Goal: Task Accomplishment & Management: Use online tool/utility

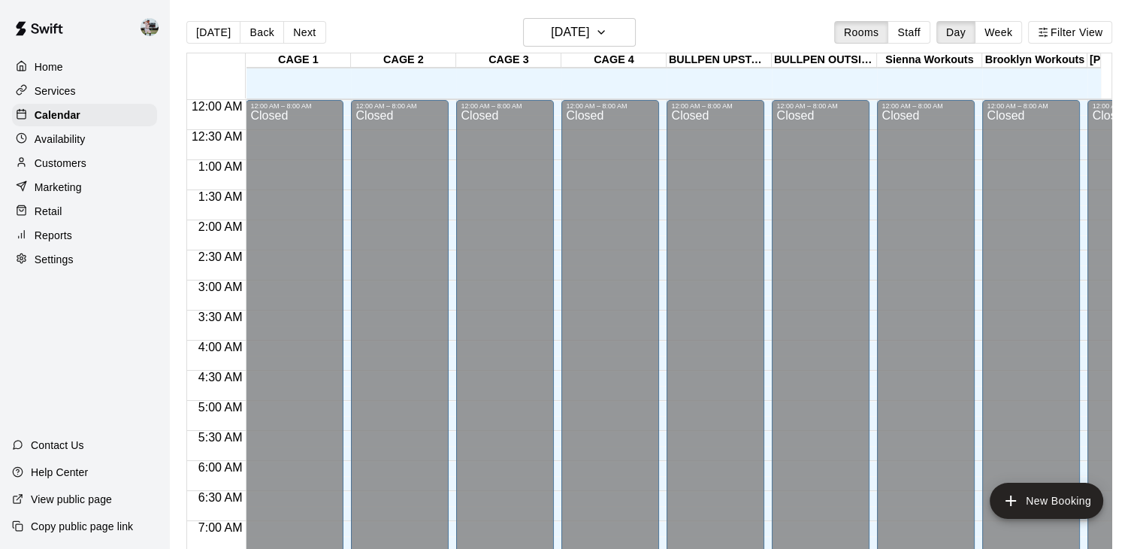
scroll to position [931, 0]
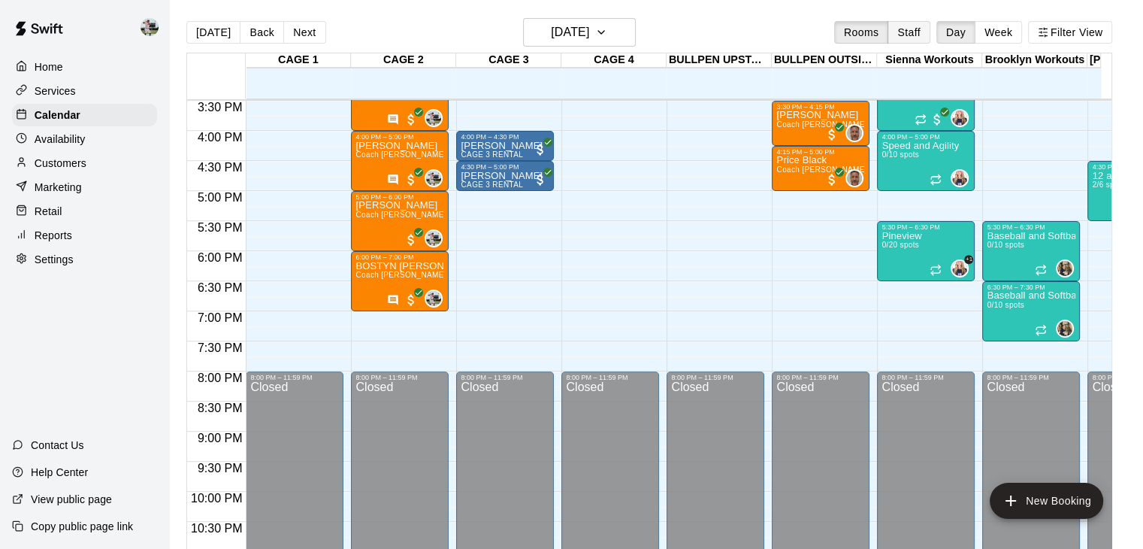
click at [914, 27] on button "Staff" at bounding box center [909, 32] width 43 height 23
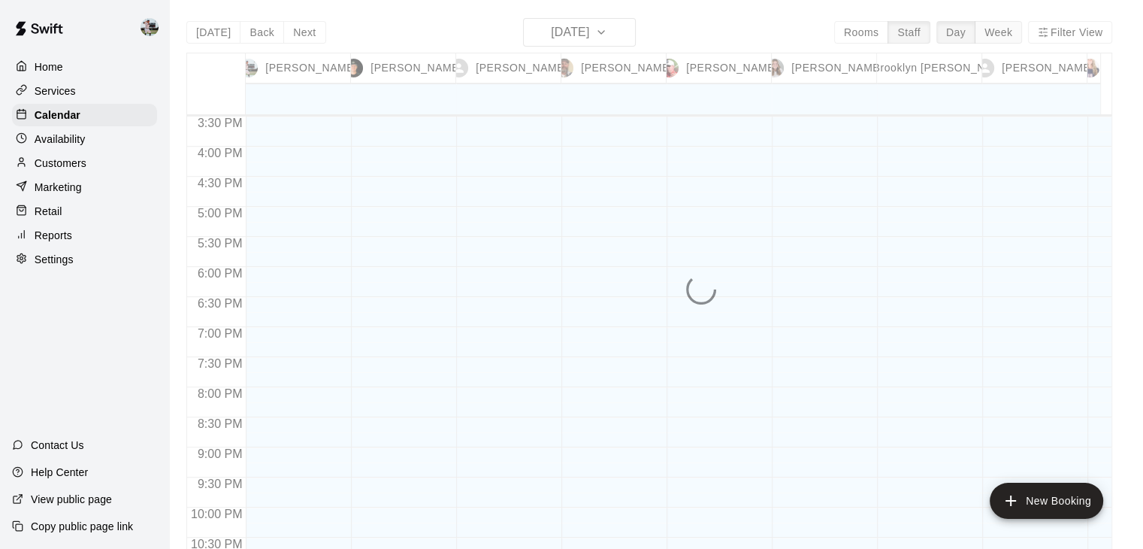
click at [1017, 29] on button "Week" at bounding box center [998, 32] width 47 height 23
click at [1017, 29] on div "[DATE] Back [DATE][DATE] Rooms Staff Day Week Filter View [PERSON_NAME] 18 Thu …" at bounding box center [649, 292] width 926 height 549
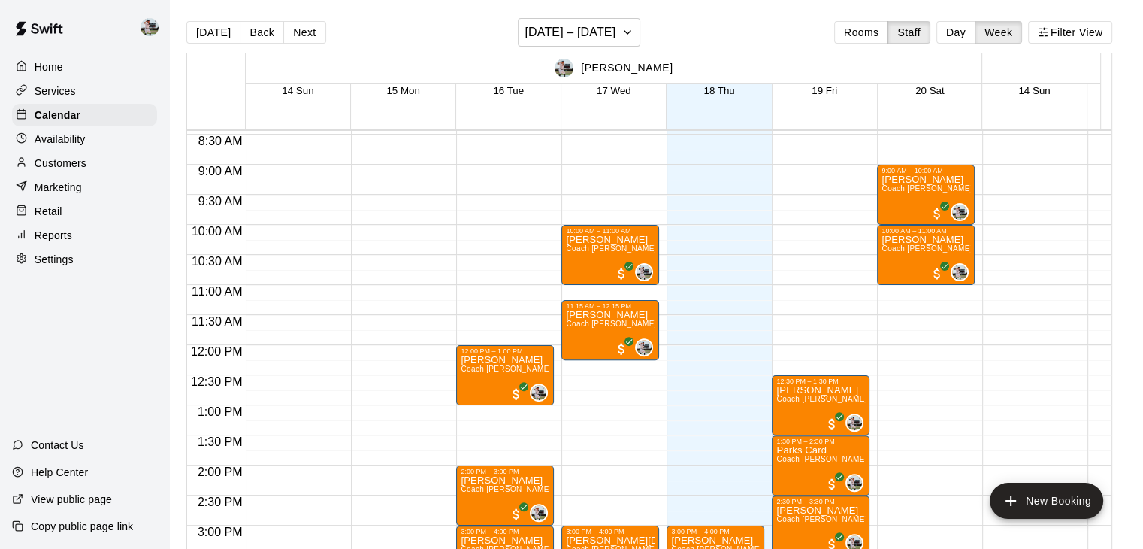
scroll to position [561, 0]
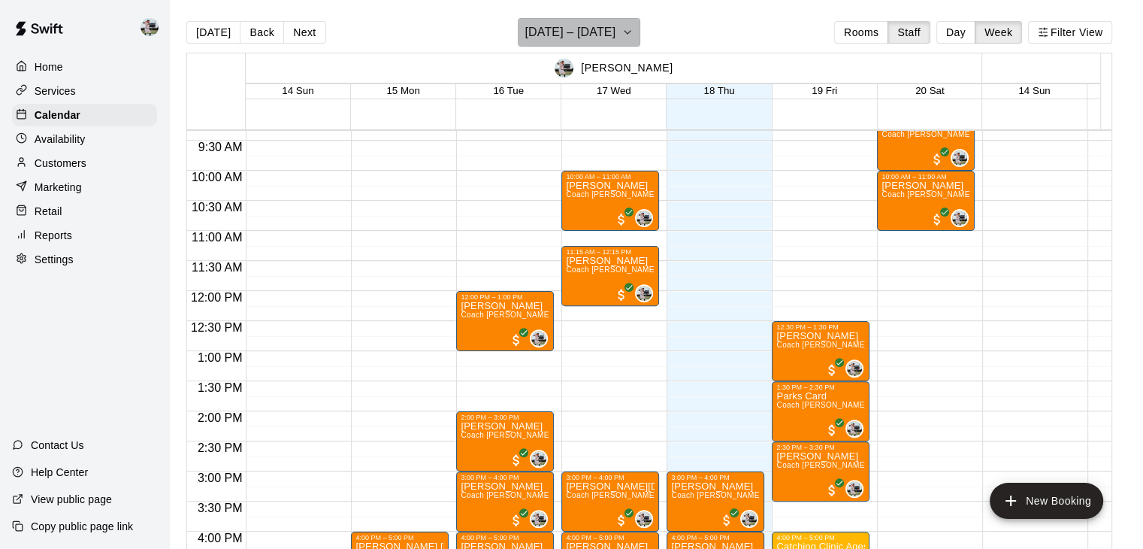
click at [592, 34] on h6 "[DATE] – [DATE]" at bounding box center [570, 32] width 91 height 21
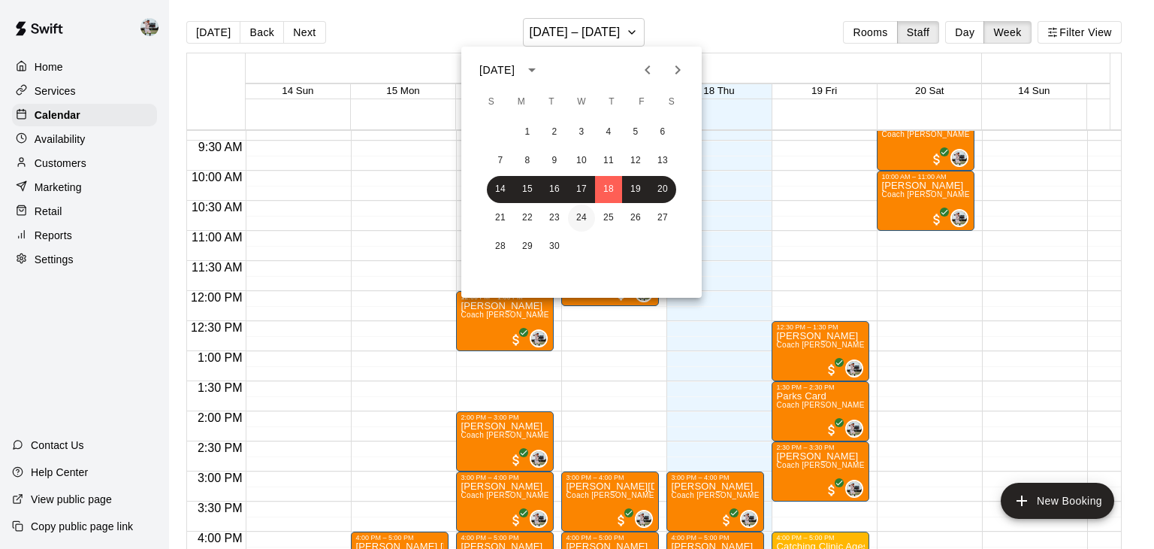
click at [587, 216] on button "24" at bounding box center [581, 217] width 27 height 27
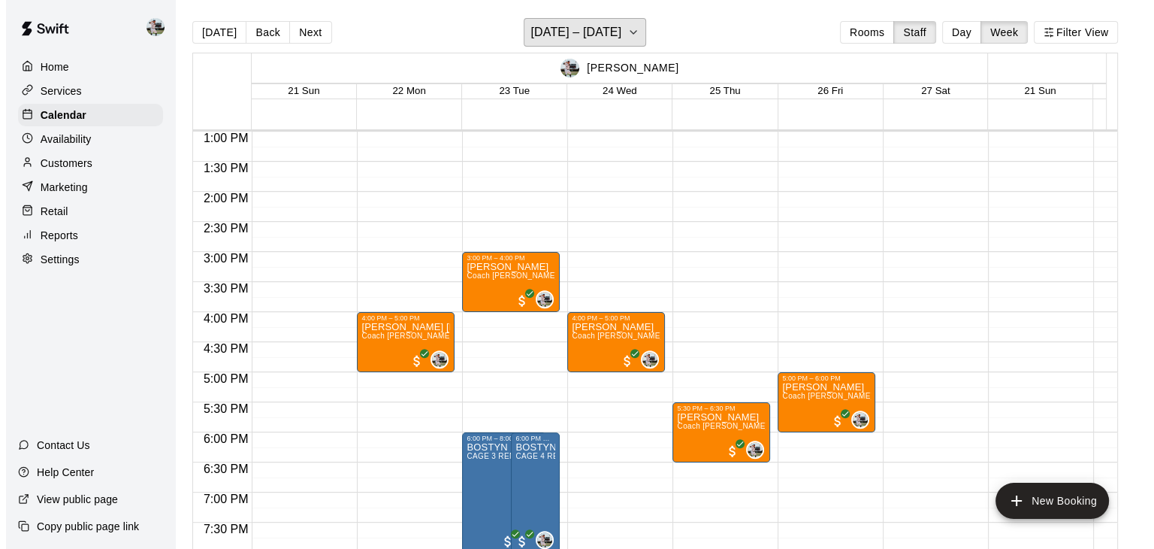
scroll to position [782, 0]
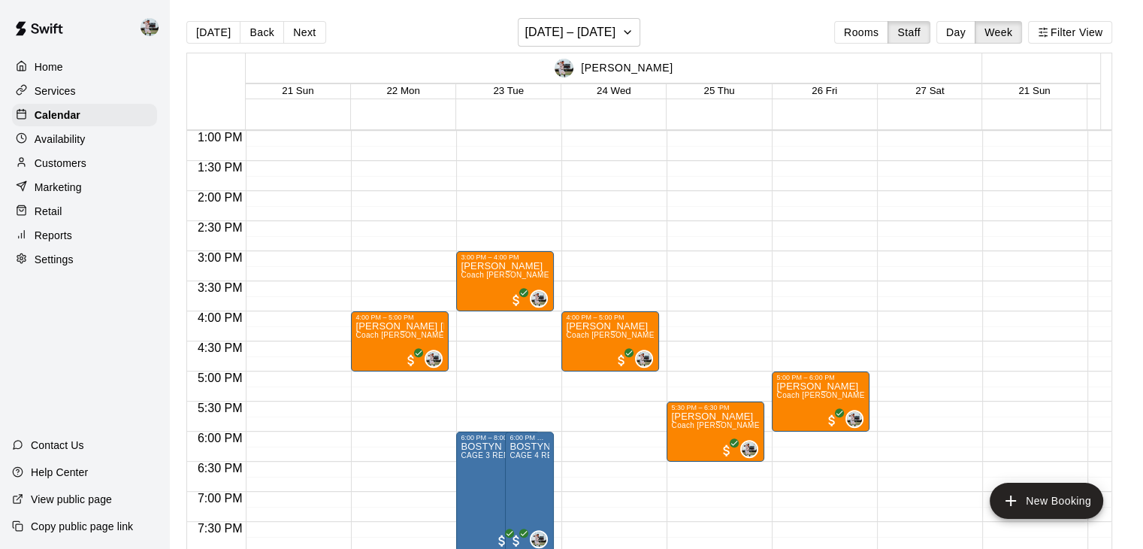
click at [482, 321] on div "3:00 PM – 4:00 PM [PERSON_NAME] Coach [PERSON_NAME] One on One (CAGE 2) 0 6:00 …" at bounding box center [505, 70] width 98 height 1443
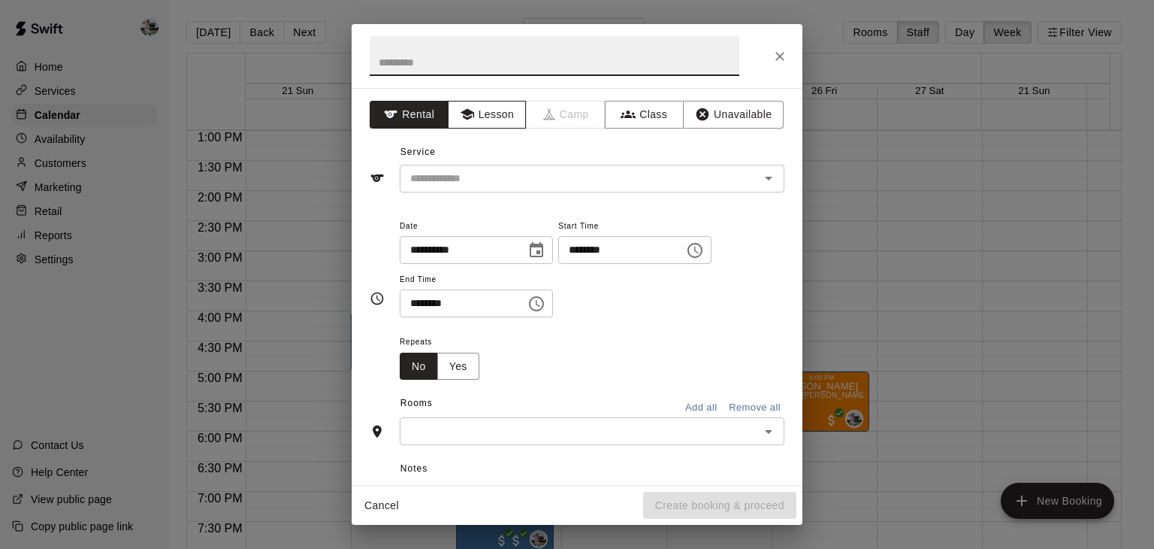
click at [484, 104] on button "Lesson" at bounding box center [487, 115] width 79 height 28
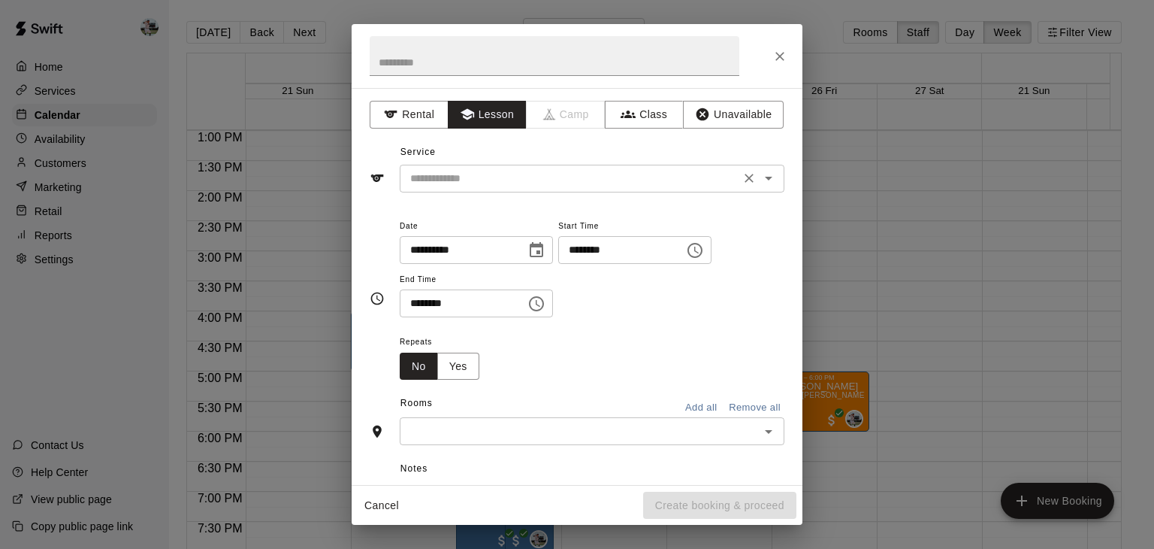
click at [481, 186] on input "text" at bounding box center [569, 178] width 331 height 19
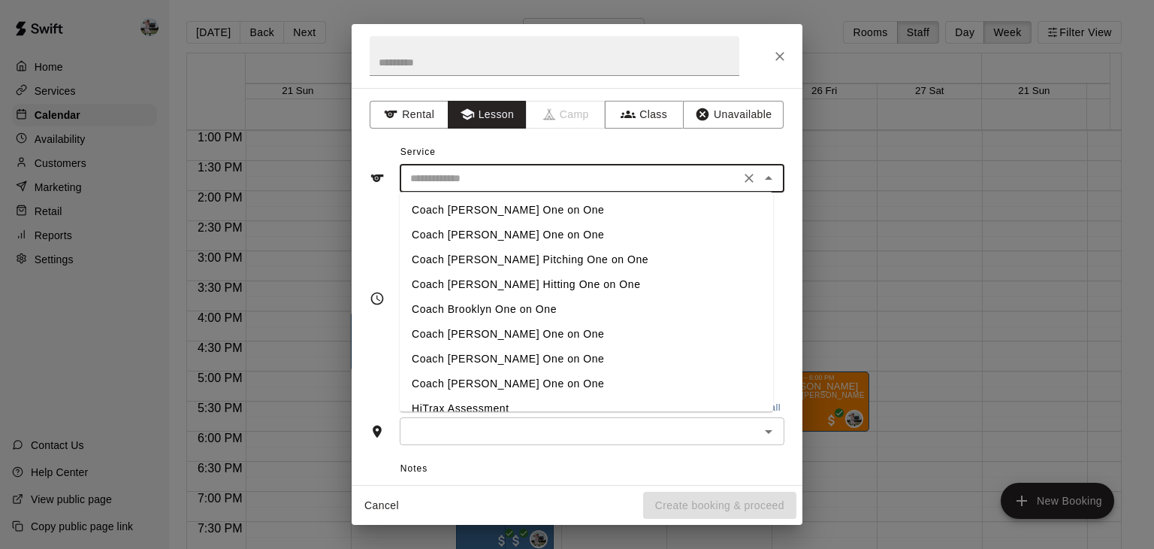
click at [478, 208] on li "Coach [PERSON_NAME] One on One" at bounding box center [587, 210] width 374 height 25
type input "**********"
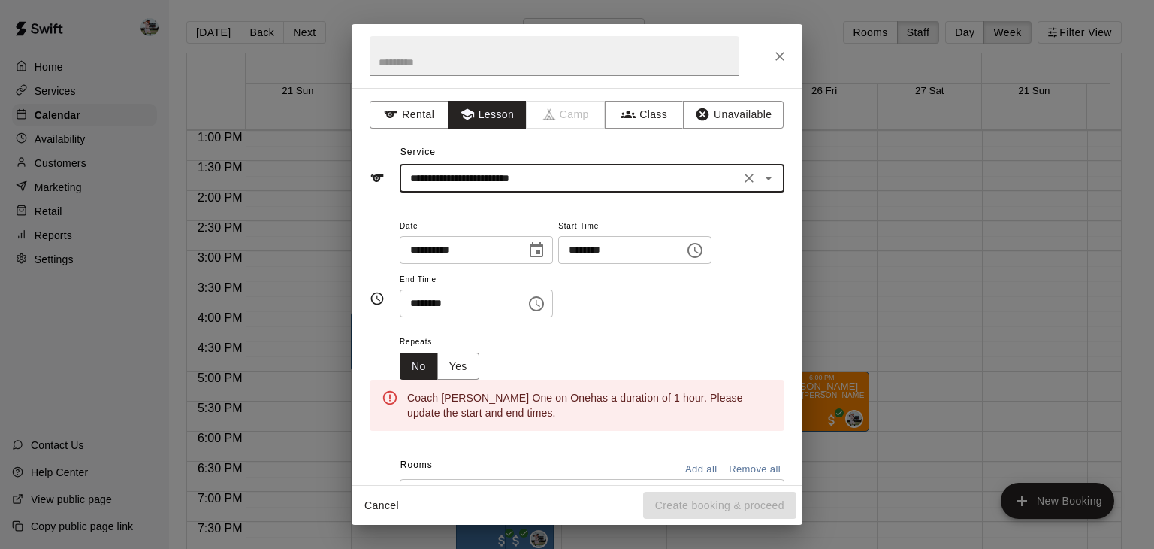
click at [440, 302] on input "********" at bounding box center [458, 303] width 116 height 28
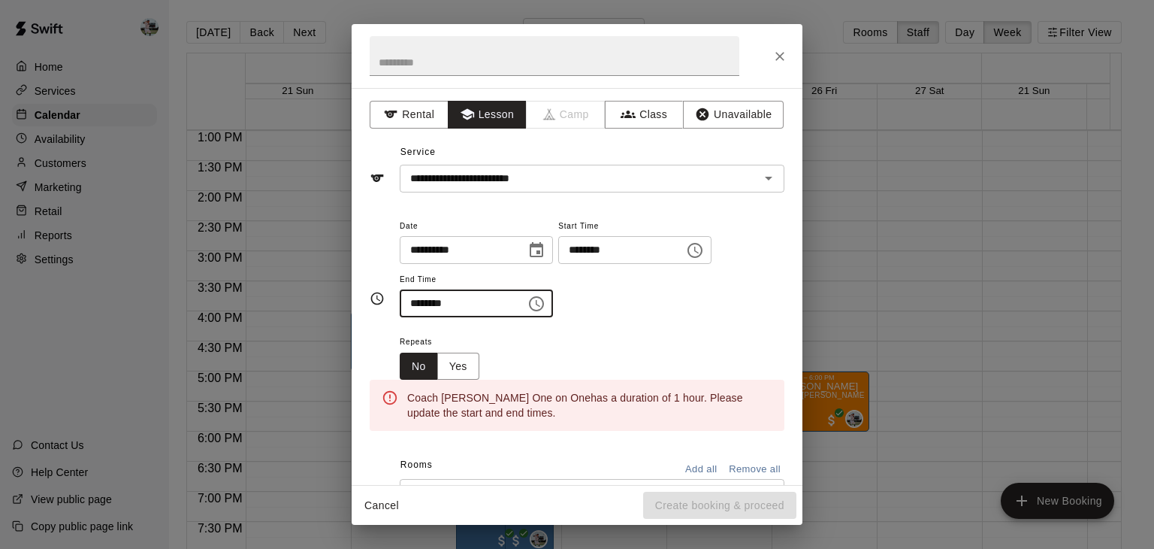
click at [435, 303] on input "********" at bounding box center [458, 303] width 116 height 28
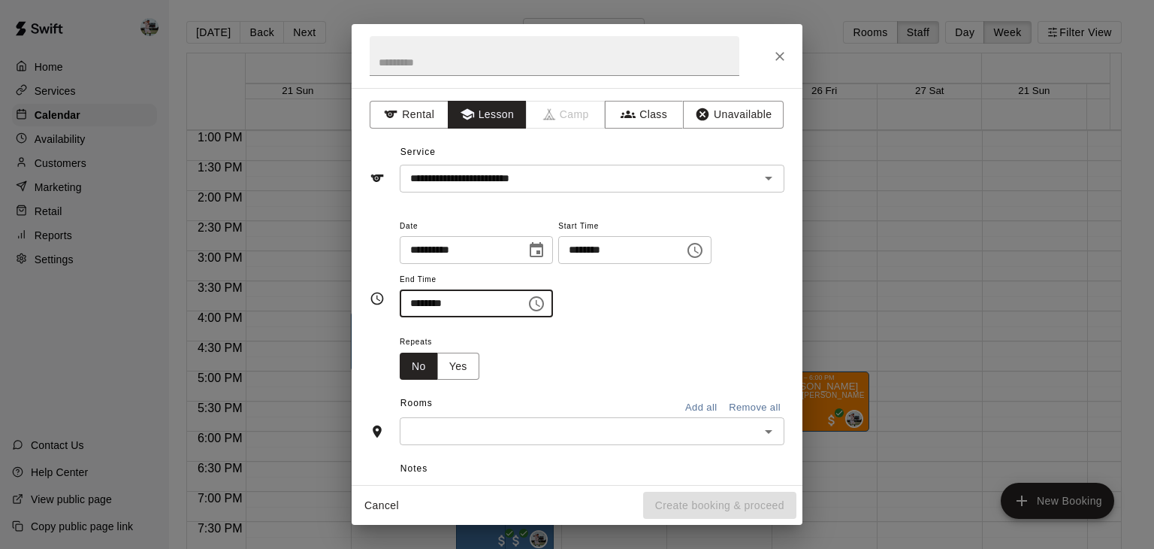
type input "********"
click at [466, 425] on input "text" at bounding box center [579, 431] width 351 height 19
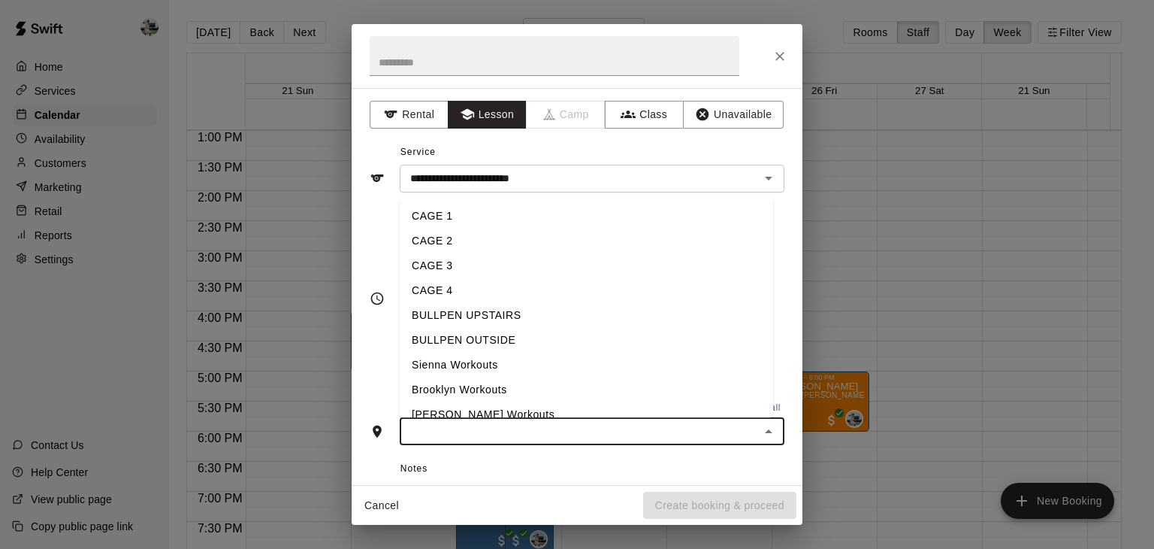
click at [467, 247] on li "CAGE 2" at bounding box center [587, 241] width 374 height 25
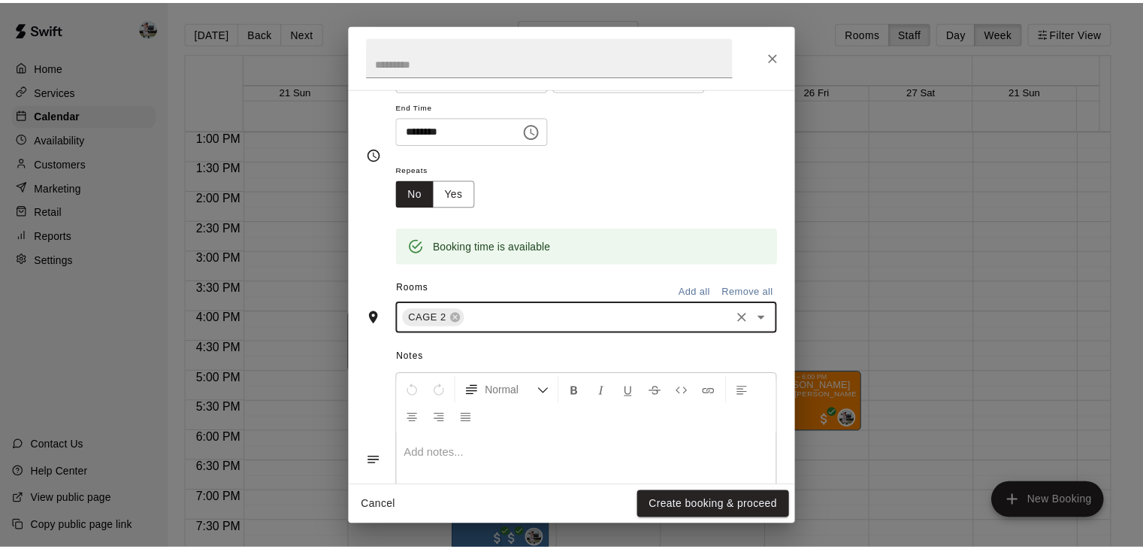
scroll to position [228, 0]
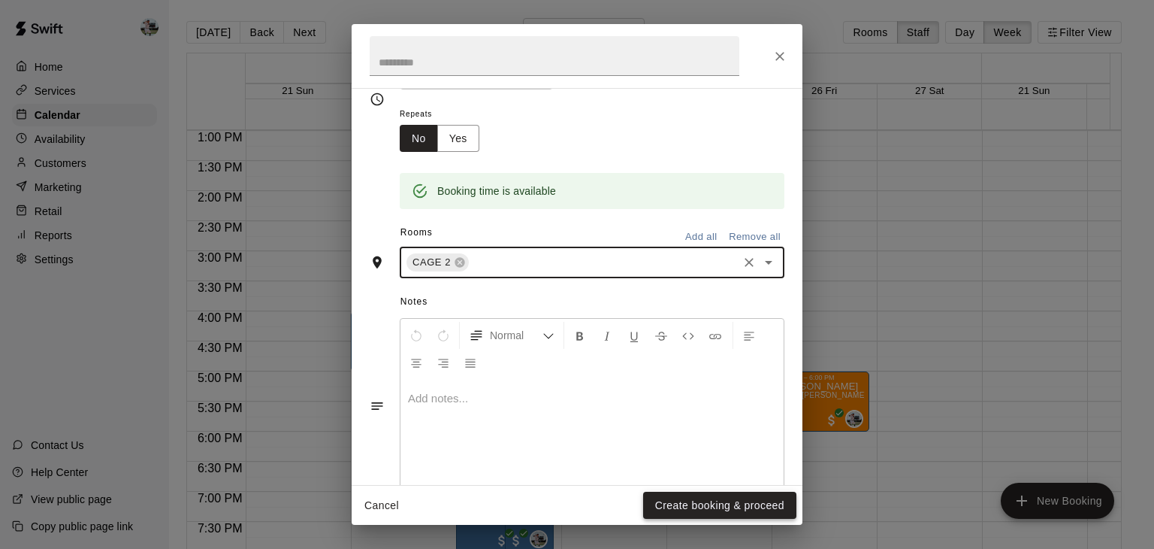
click at [691, 509] on button "Create booking & proceed" at bounding box center [719, 506] width 153 height 28
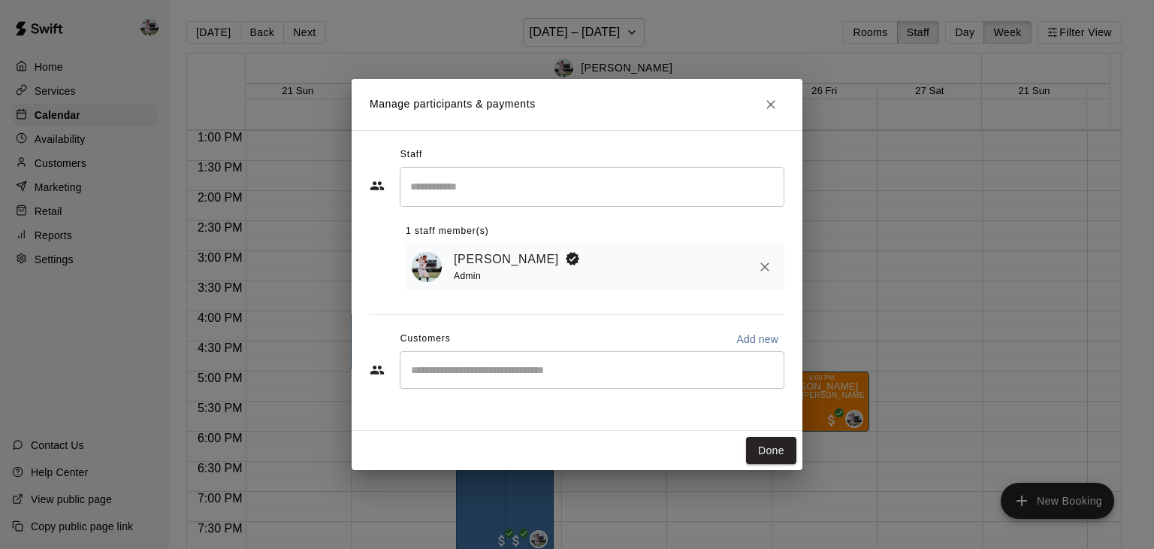
click at [494, 365] on input "Start typing to search customers..." at bounding box center [592, 369] width 371 height 15
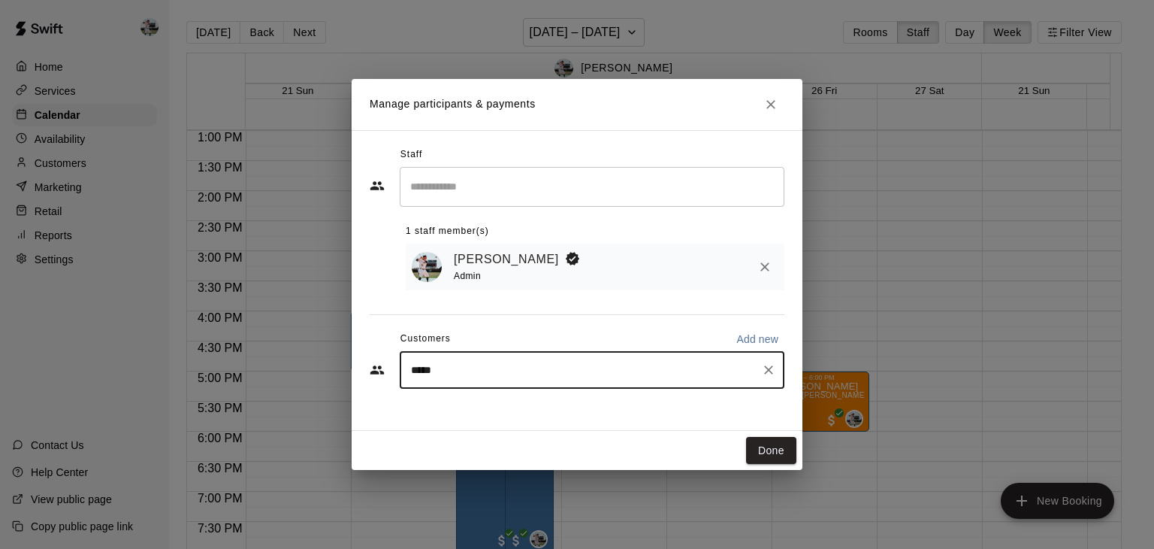
type input "******"
click at [487, 410] on p "[PERSON_NAME]" at bounding box center [488, 406] width 92 height 16
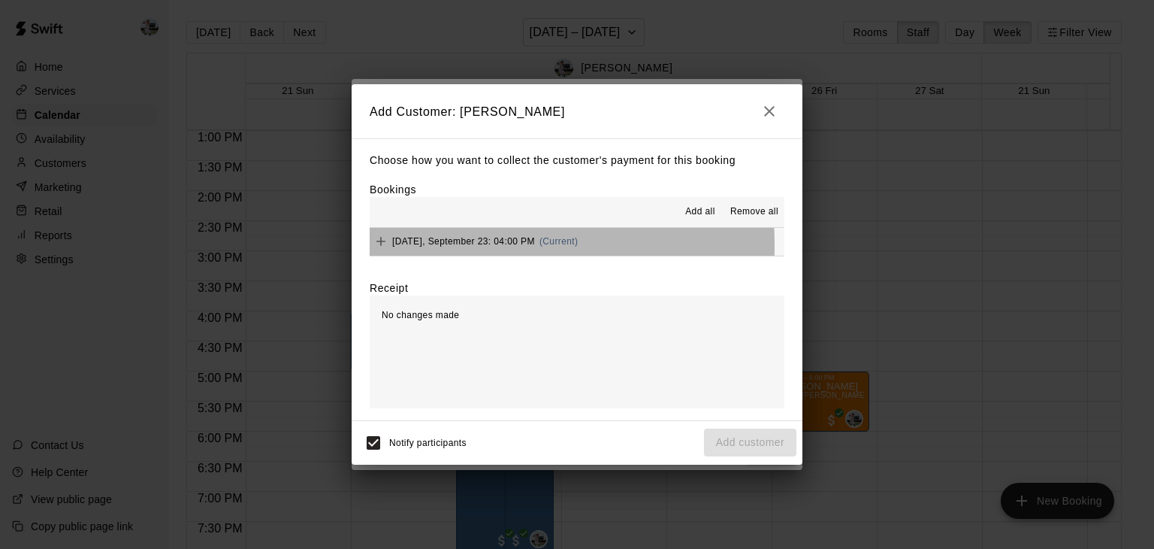
click at [404, 247] on span "[DATE], September 23: 04:00 PM" at bounding box center [463, 241] width 143 height 11
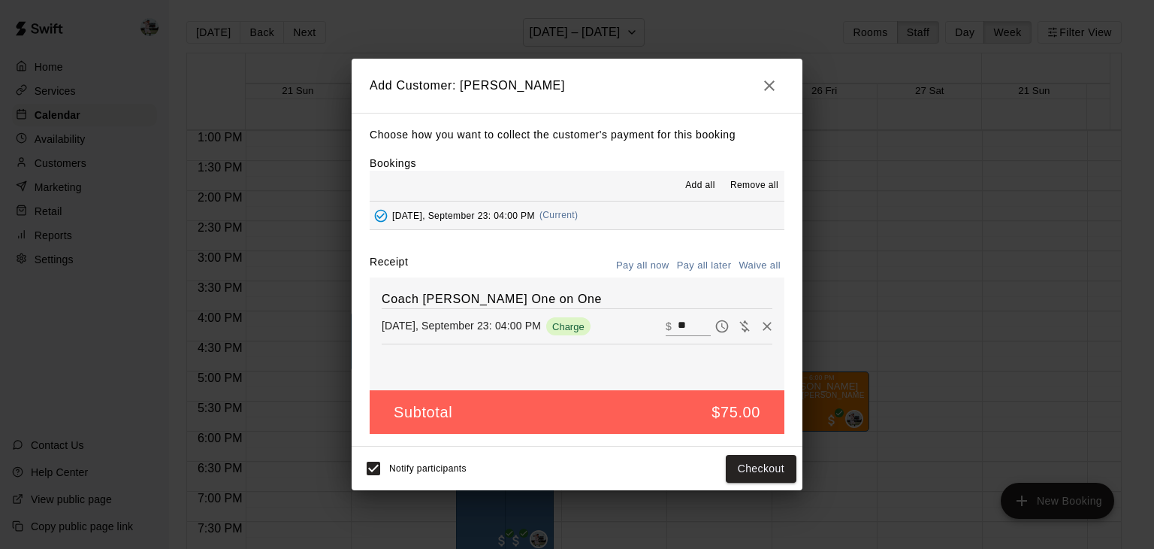
click at [649, 255] on button "Pay all now" at bounding box center [643, 265] width 61 height 23
click at [762, 471] on button "Checkout" at bounding box center [761, 469] width 71 height 28
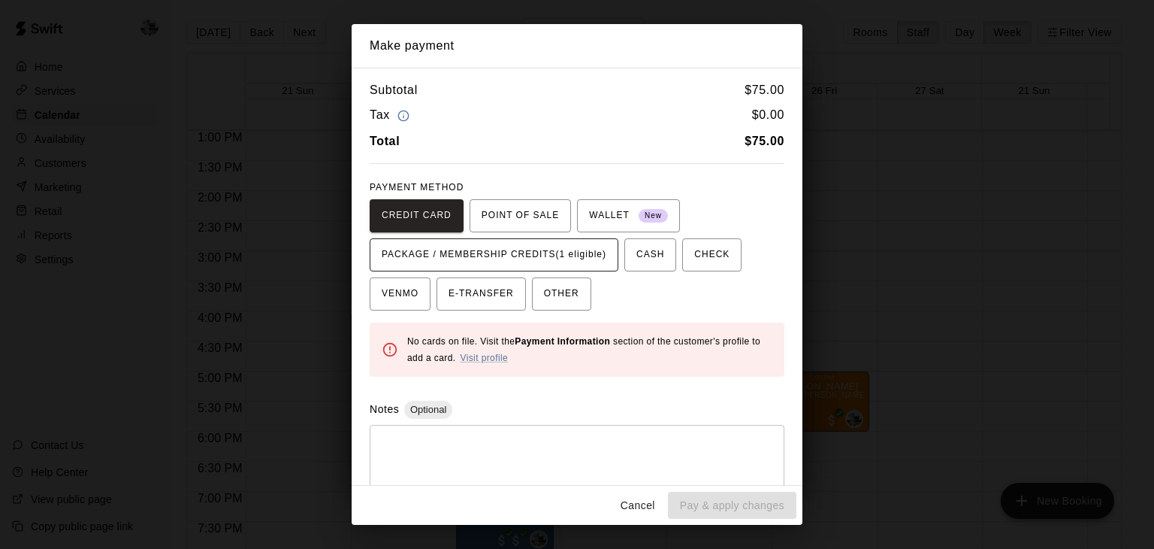
click at [575, 258] on span "PACKAGE / MEMBERSHIP CREDITS (1 eligible)" at bounding box center [494, 255] width 225 height 24
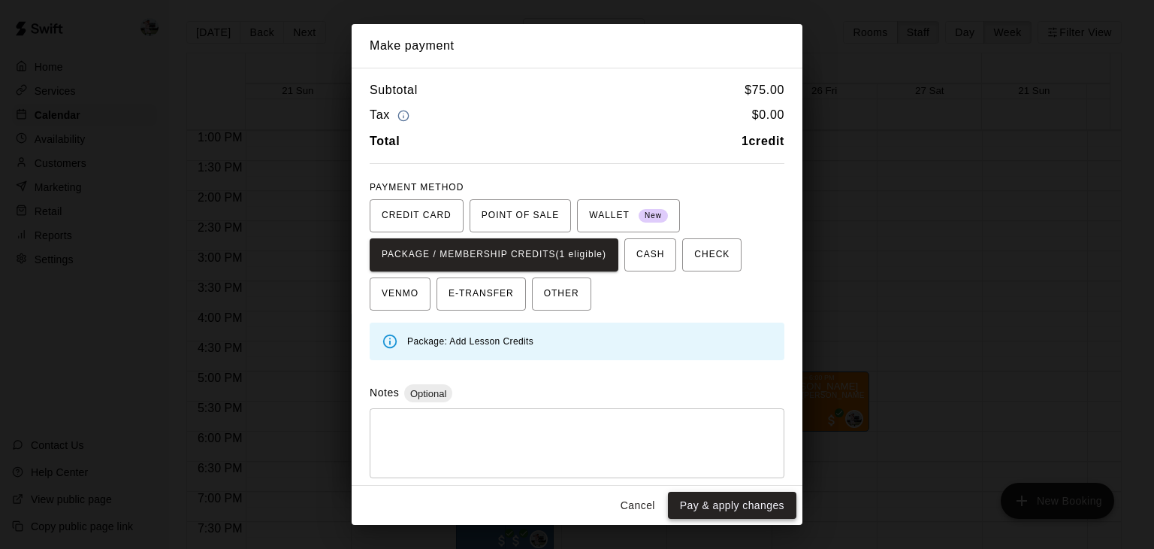
click at [717, 510] on button "Pay & apply changes" at bounding box center [732, 506] width 129 height 28
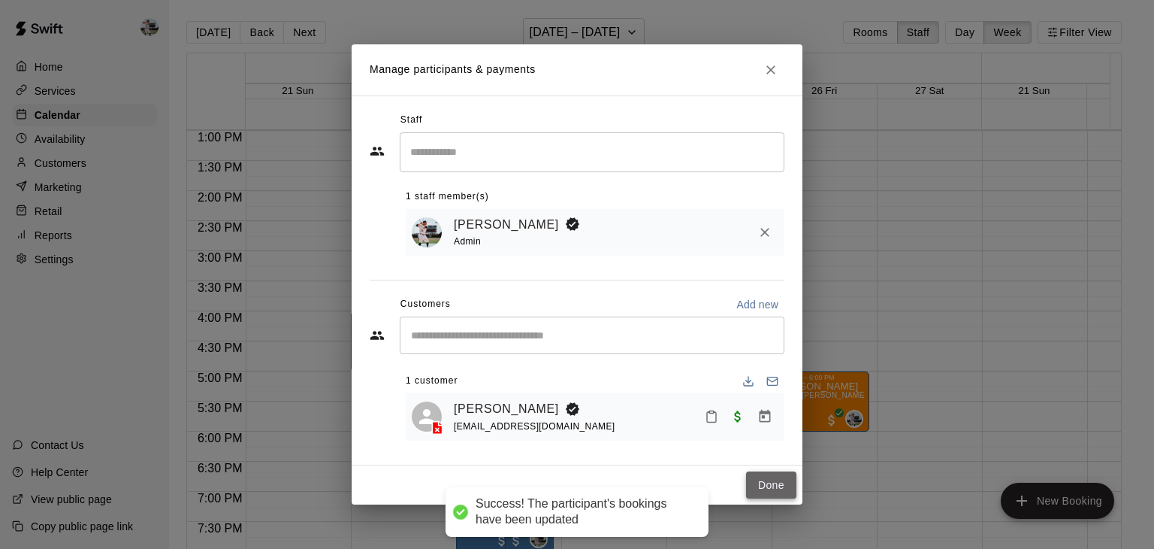
click at [778, 492] on button "Done" at bounding box center [771, 485] width 50 height 28
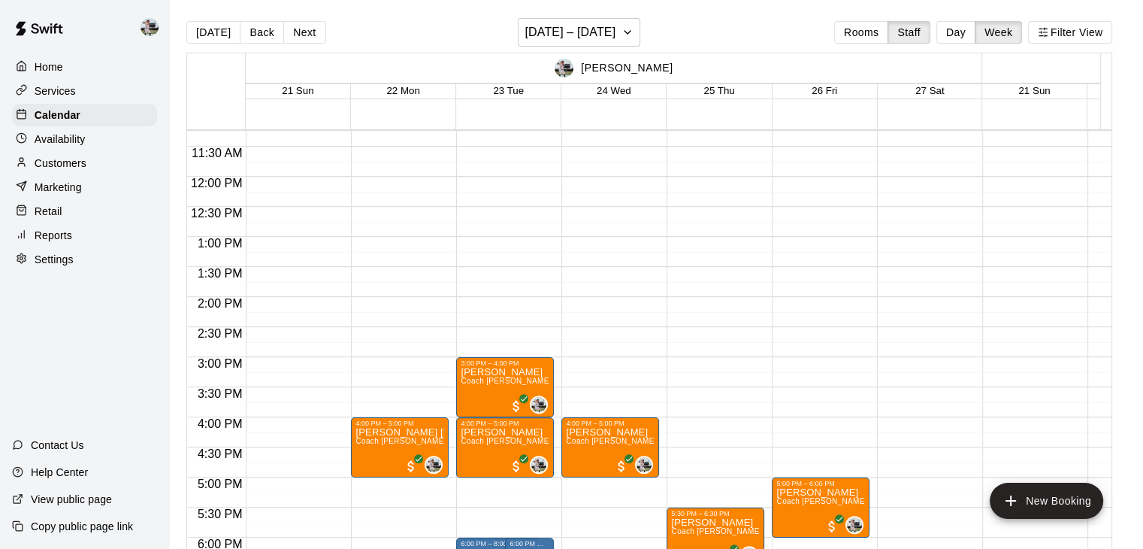
scroll to position [676, 0]
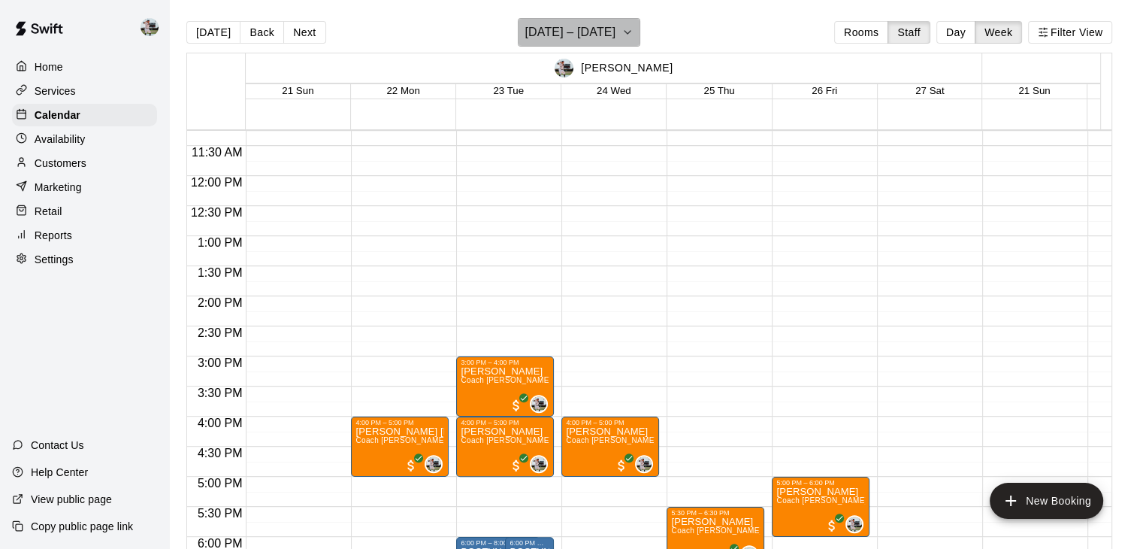
click at [614, 38] on h6 "[DATE] – [DATE]" at bounding box center [570, 32] width 91 height 21
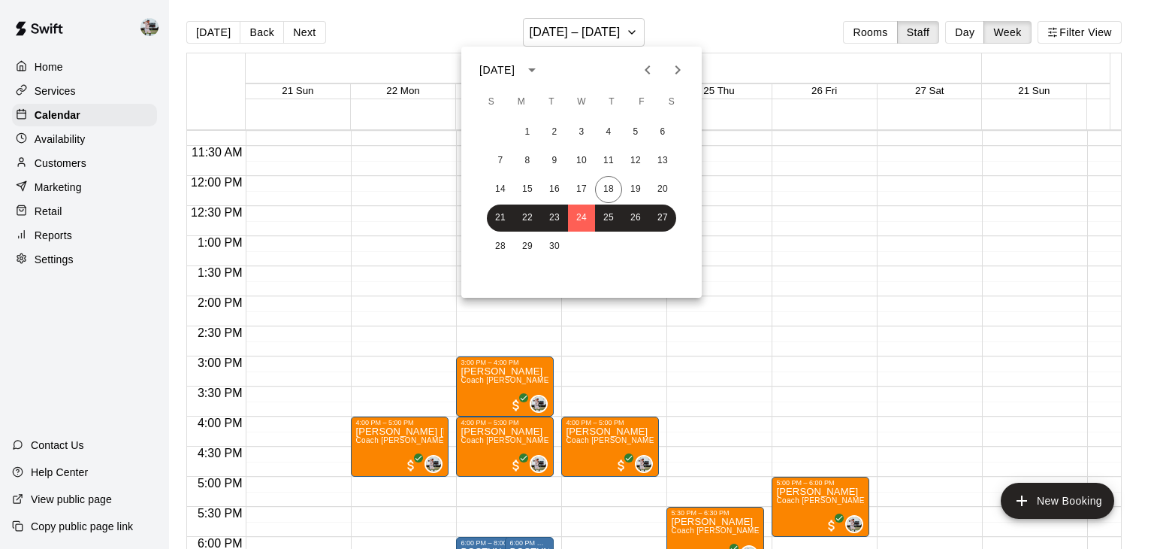
click at [413, 201] on div at bounding box center [577, 274] width 1154 height 549
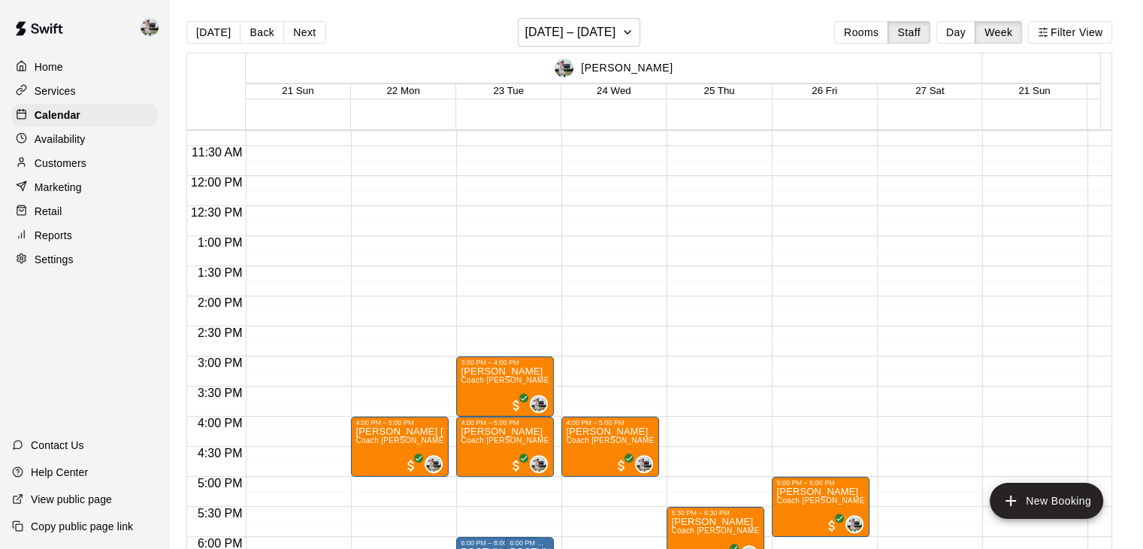
click at [74, 150] on div "Availability" at bounding box center [84, 139] width 145 height 23
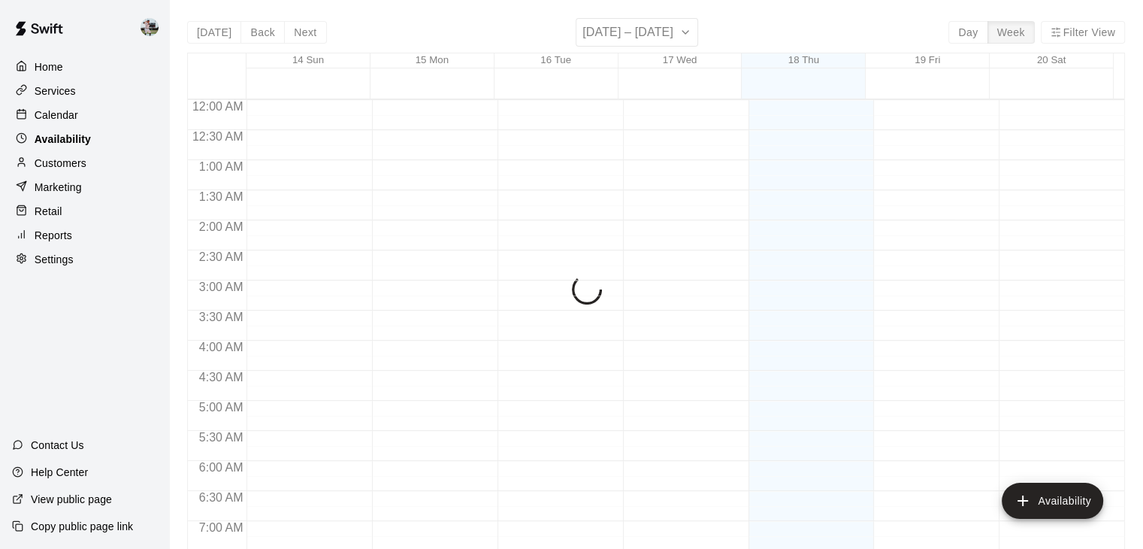
scroll to position [976, 0]
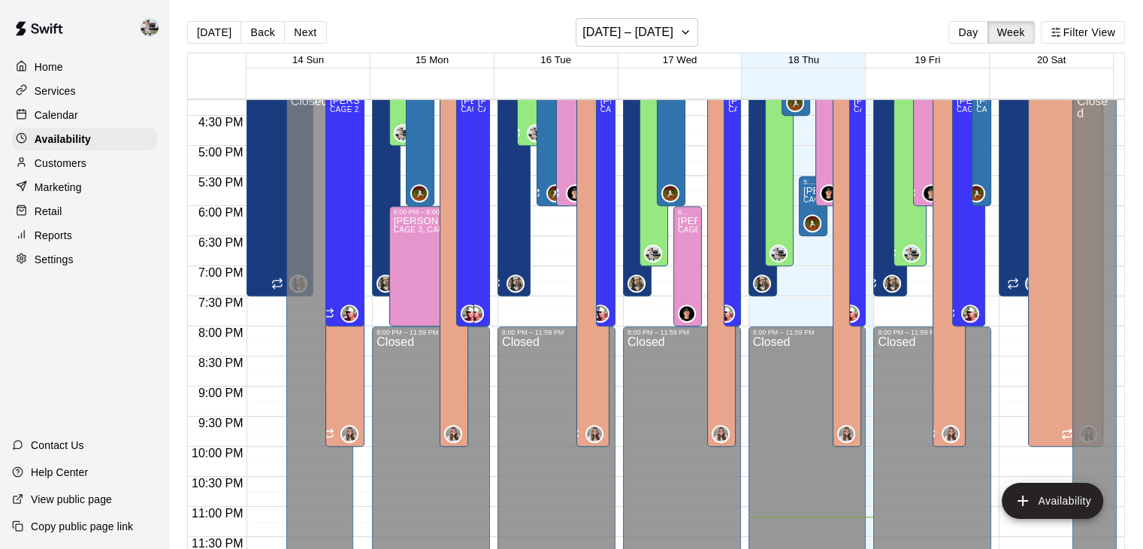
click at [75, 112] on p "Calendar" at bounding box center [57, 114] width 44 height 15
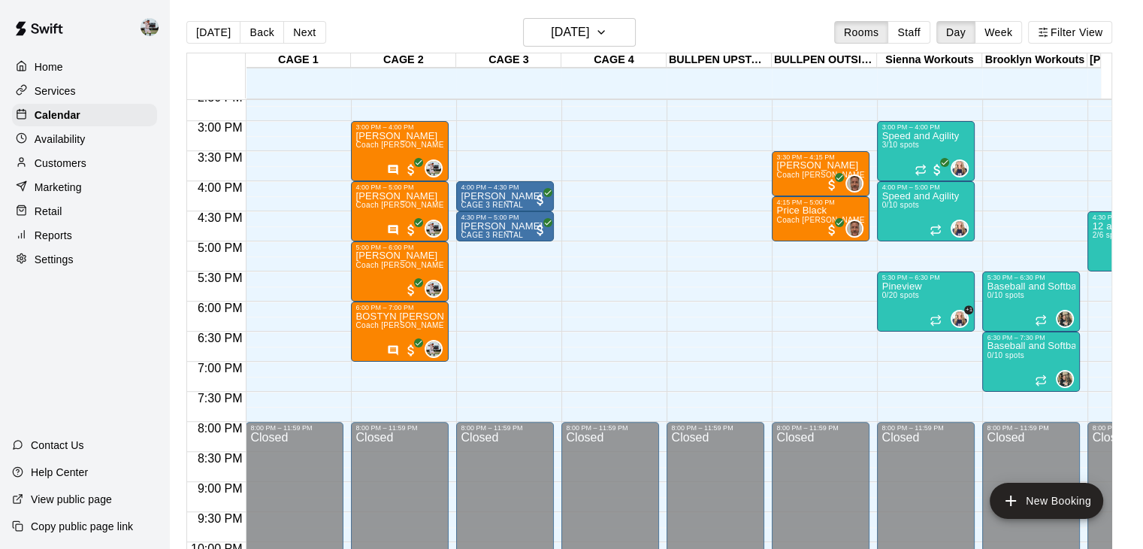
scroll to position [880, 0]
click at [921, 40] on button "Staff" at bounding box center [909, 32] width 43 height 23
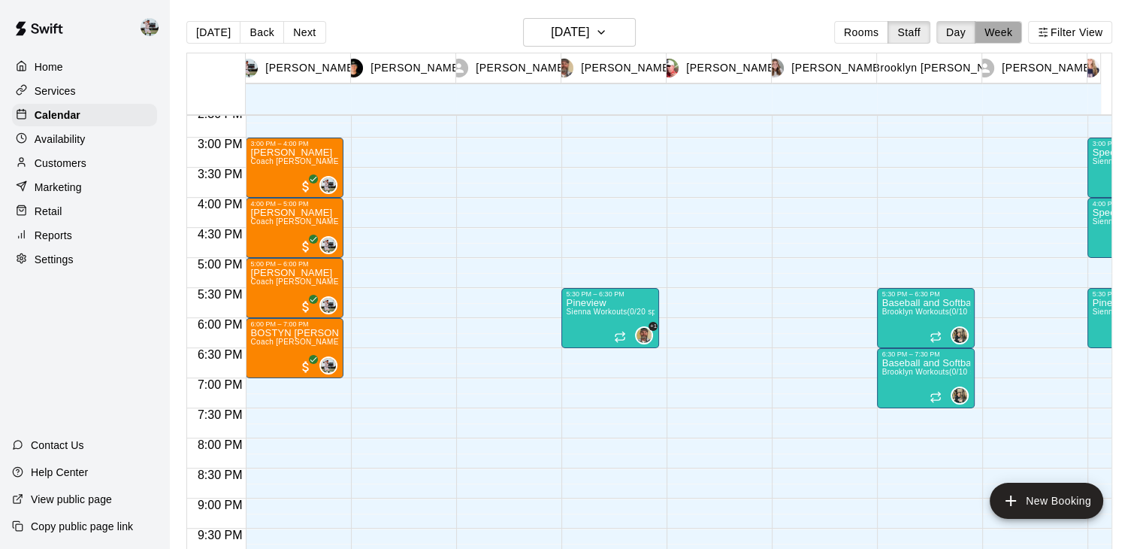
click at [1008, 31] on button "Week" at bounding box center [998, 32] width 47 height 23
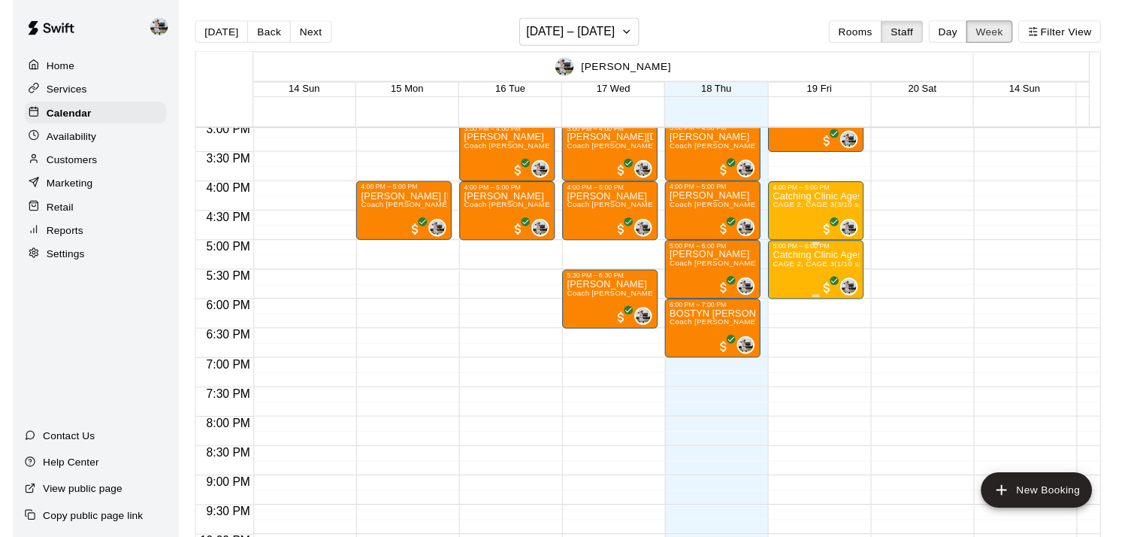
scroll to position [885, 0]
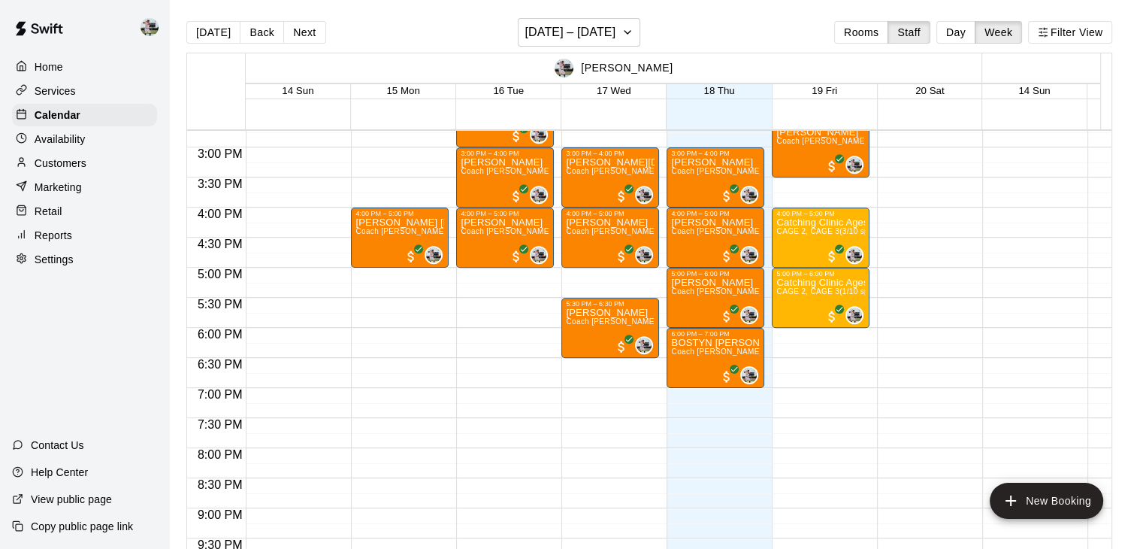
click at [69, 243] on p "Reports" at bounding box center [54, 235] width 38 height 15
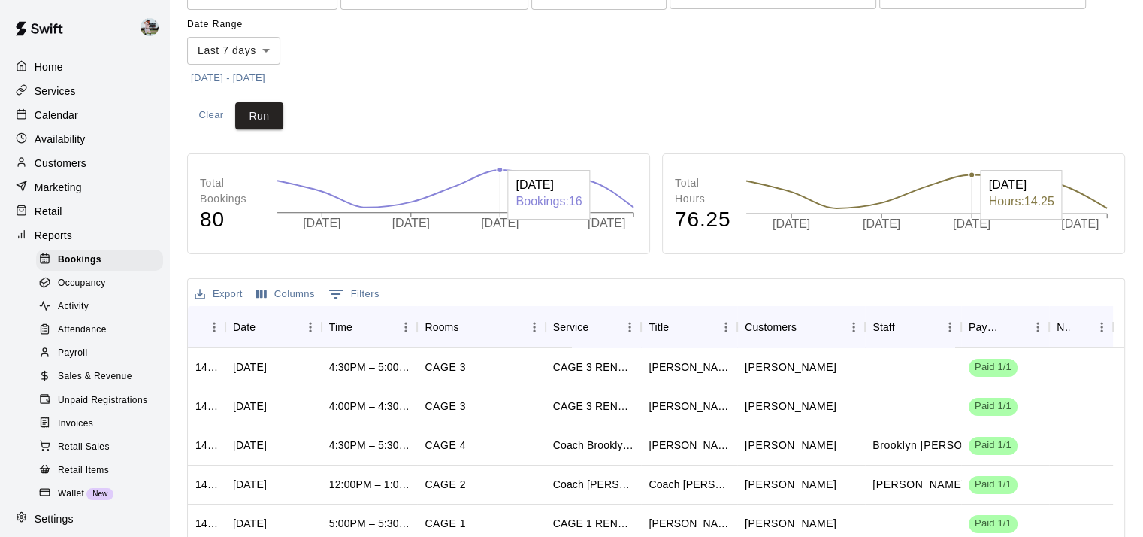
scroll to position [108, 0]
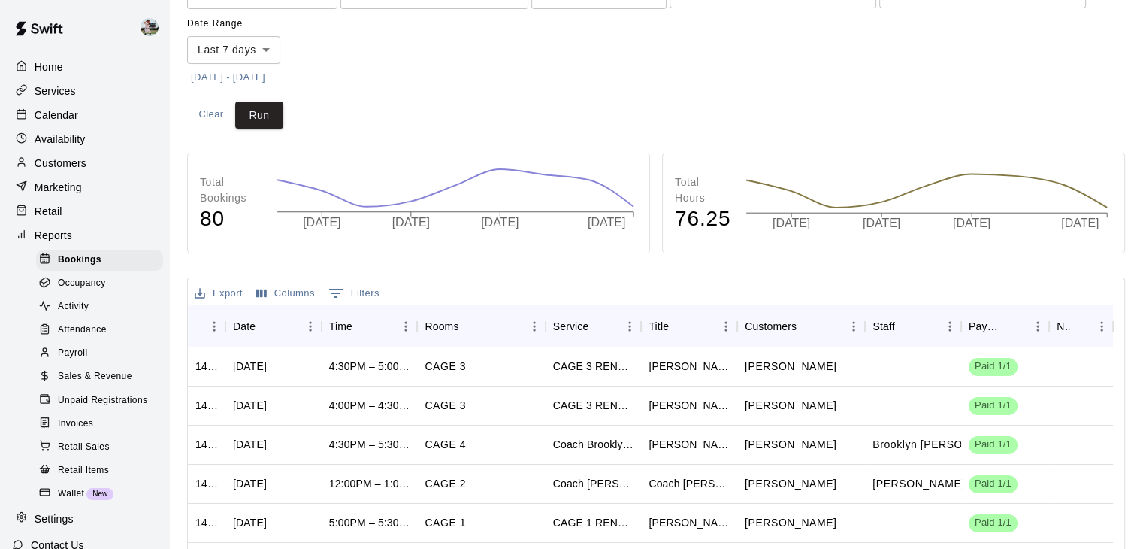
click at [68, 384] on span "Sales & Revenue" at bounding box center [95, 376] width 74 height 15
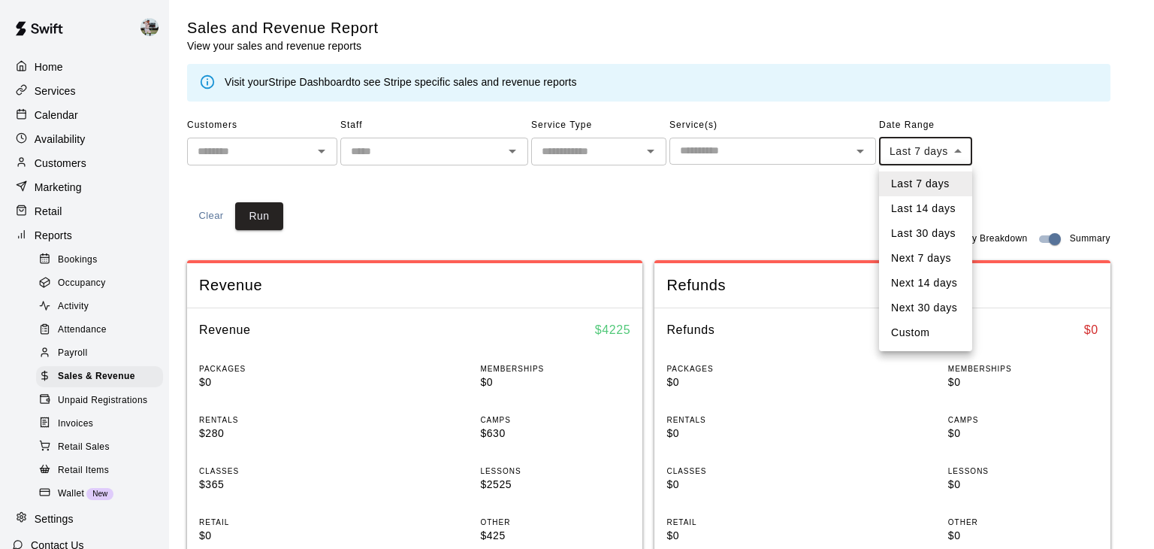
click at [918, 203] on li "Last 14 days" at bounding box center [925, 208] width 93 height 25
type input "******"
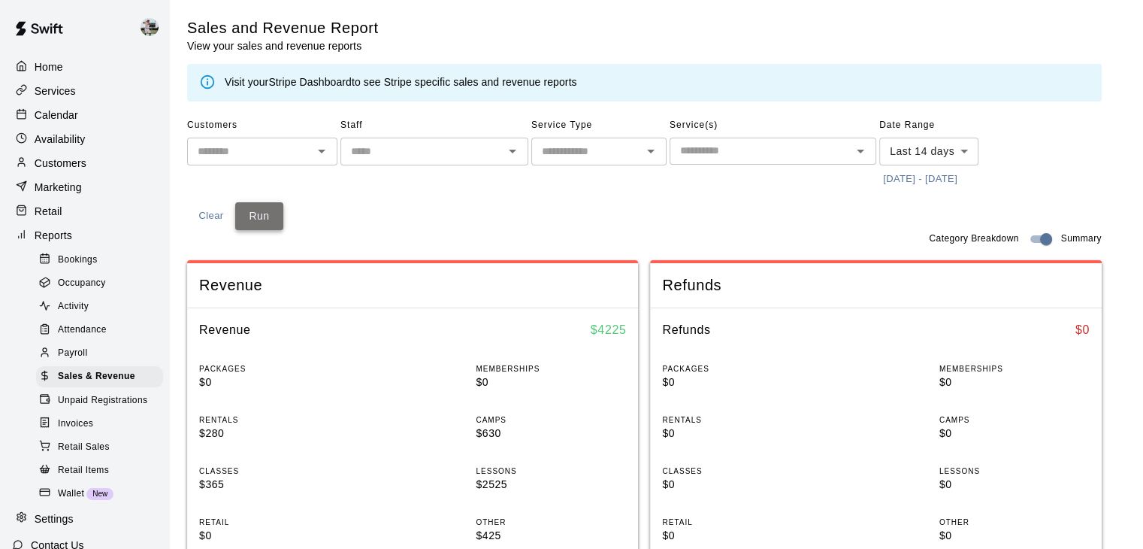
click at [250, 214] on button "Run" at bounding box center [259, 216] width 48 height 28
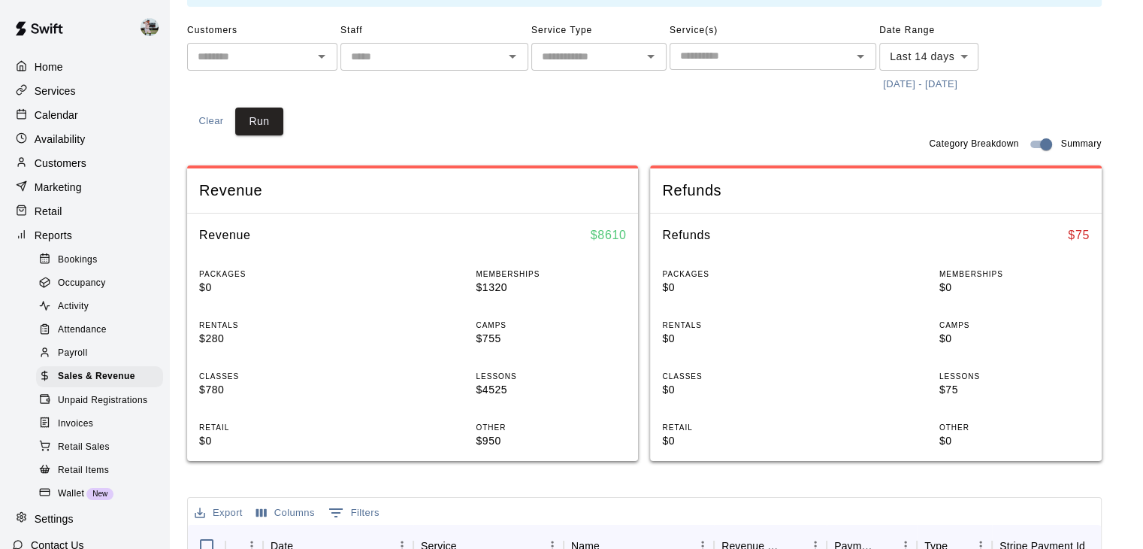
scroll to position [86, 0]
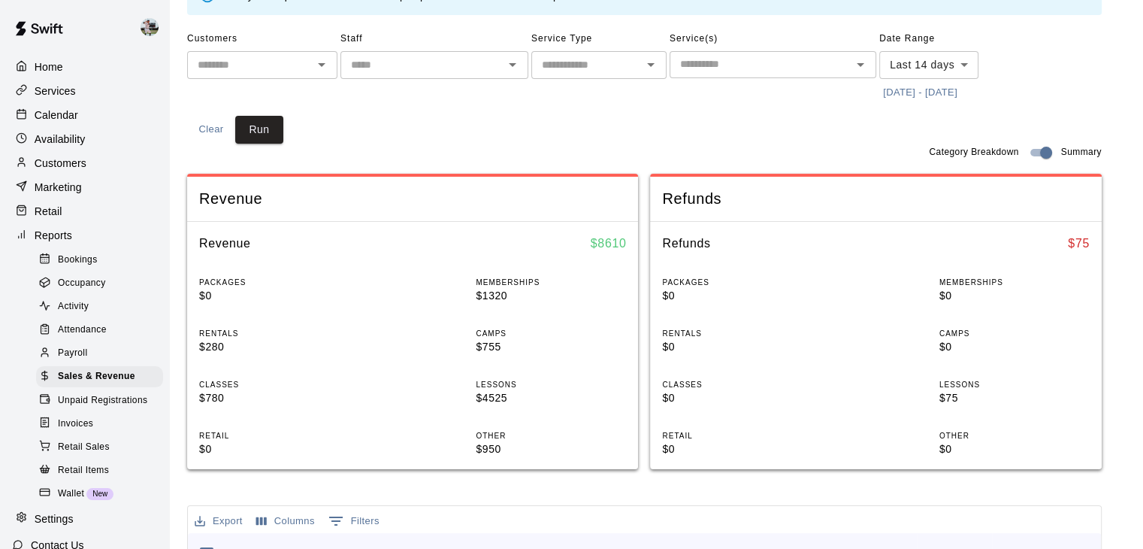
click at [107, 408] on span "Unpaid Registrations" at bounding box center [102, 400] width 89 height 15
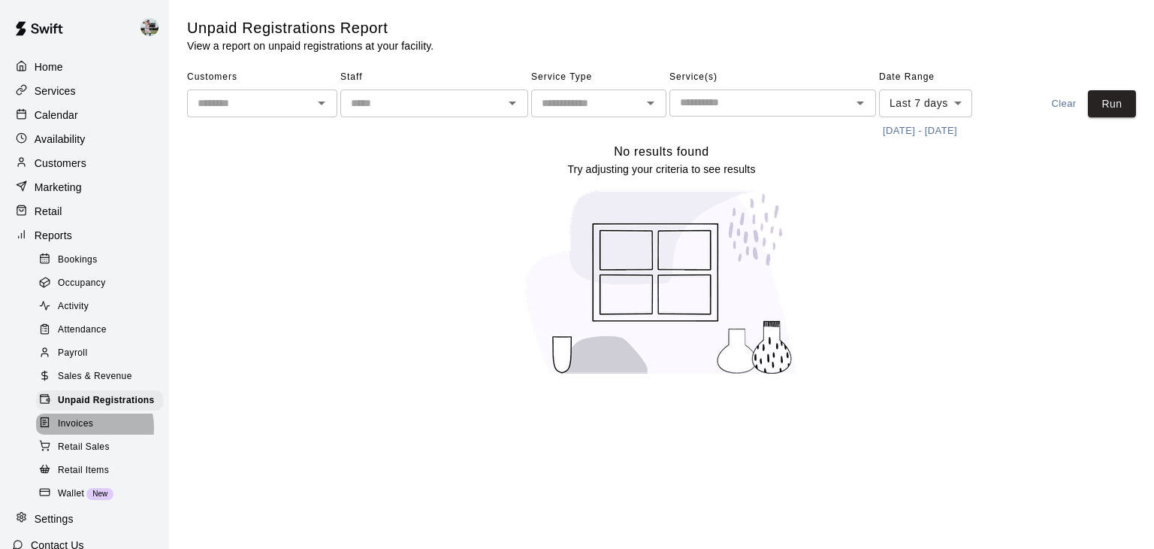
click at [86, 431] on span "Invoices" at bounding box center [75, 423] width 35 height 15
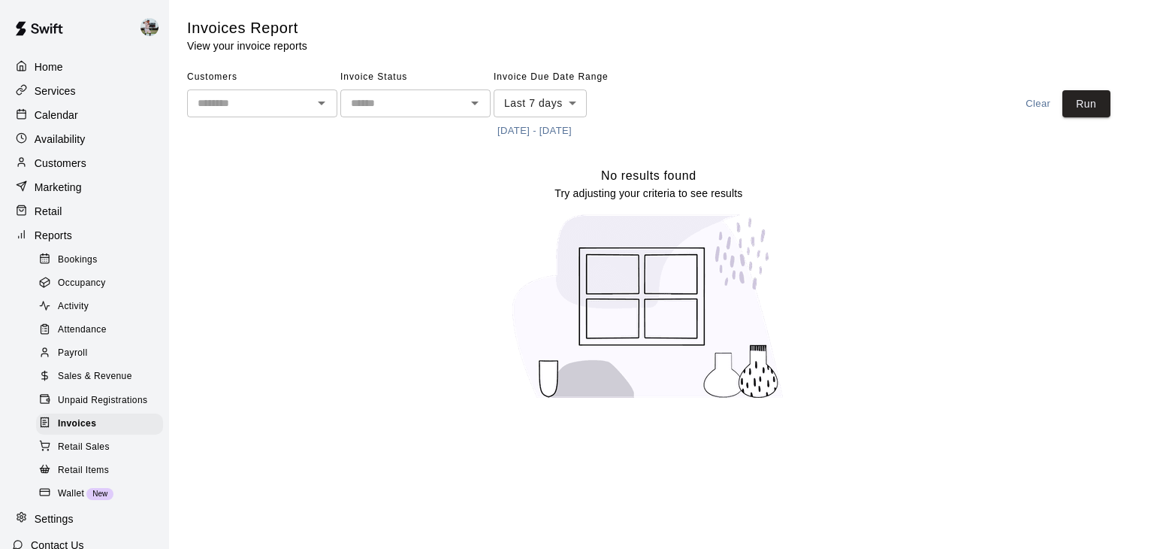
click at [97, 455] on span "Retail Sales" at bounding box center [84, 447] width 52 height 15
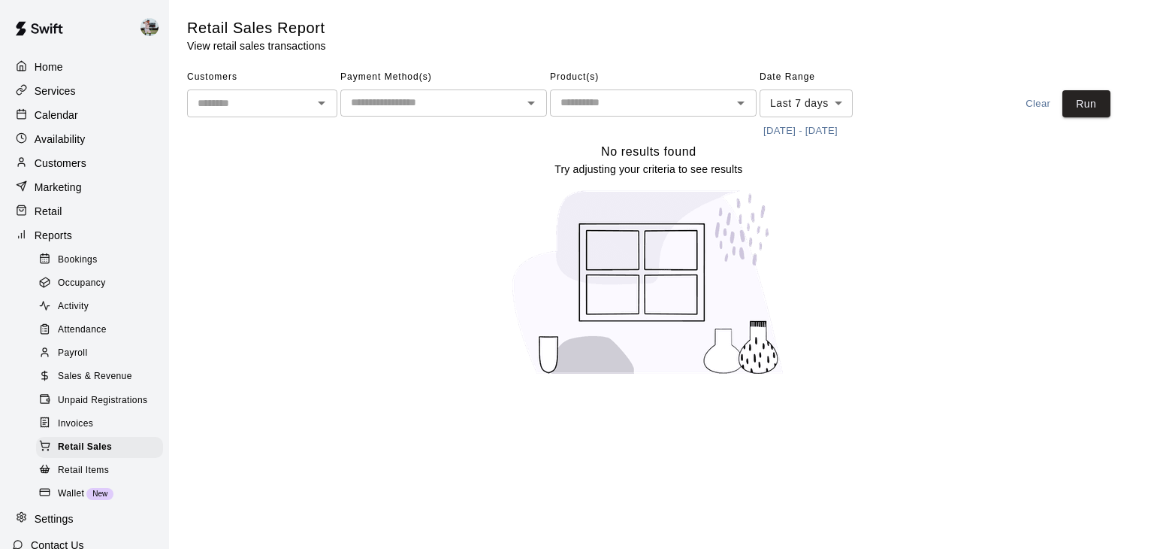
click at [63, 501] on span "Wallet" at bounding box center [71, 493] width 26 height 15
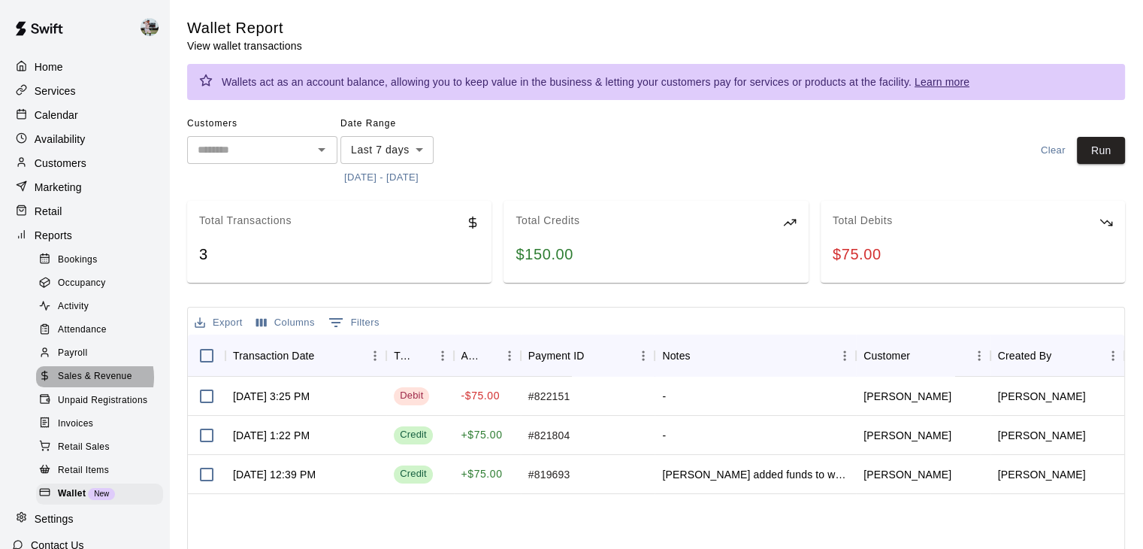
click at [91, 384] on span "Sales & Revenue" at bounding box center [95, 376] width 74 height 15
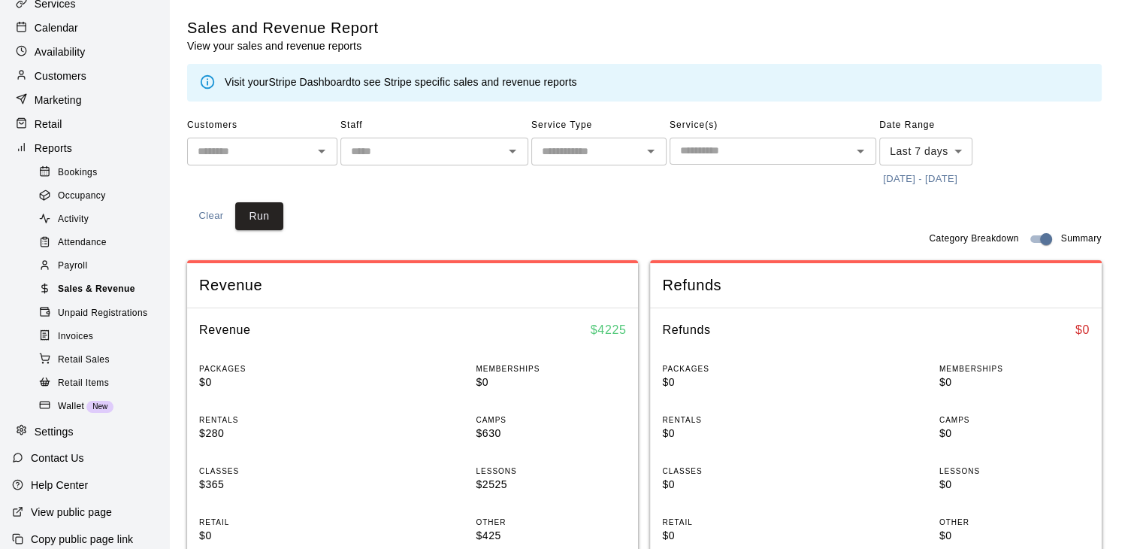
scroll to position [125, 0]
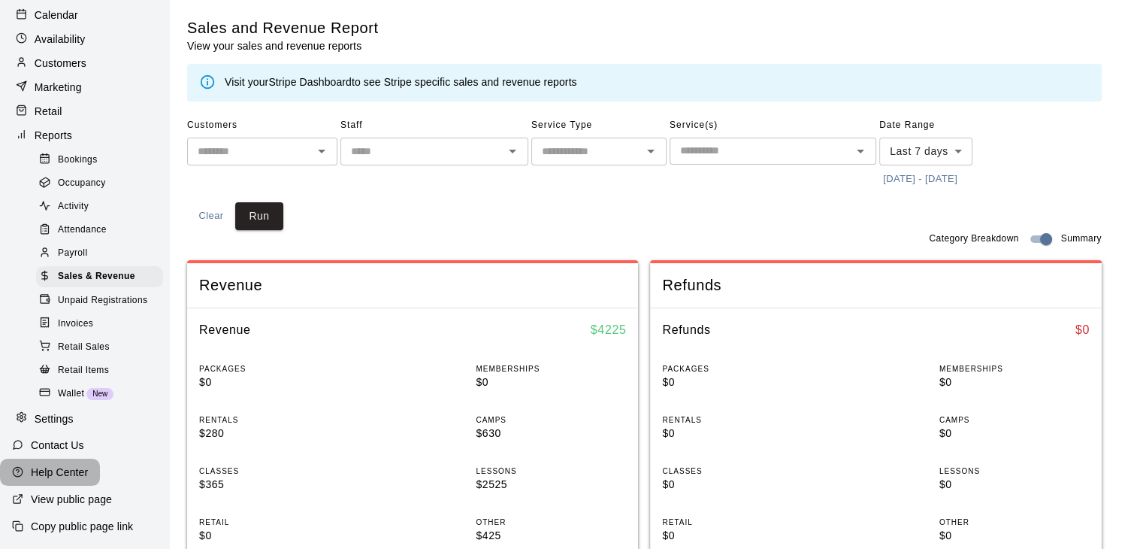
click at [76, 468] on p "Help Center" at bounding box center [59, 471] width 57 height 15
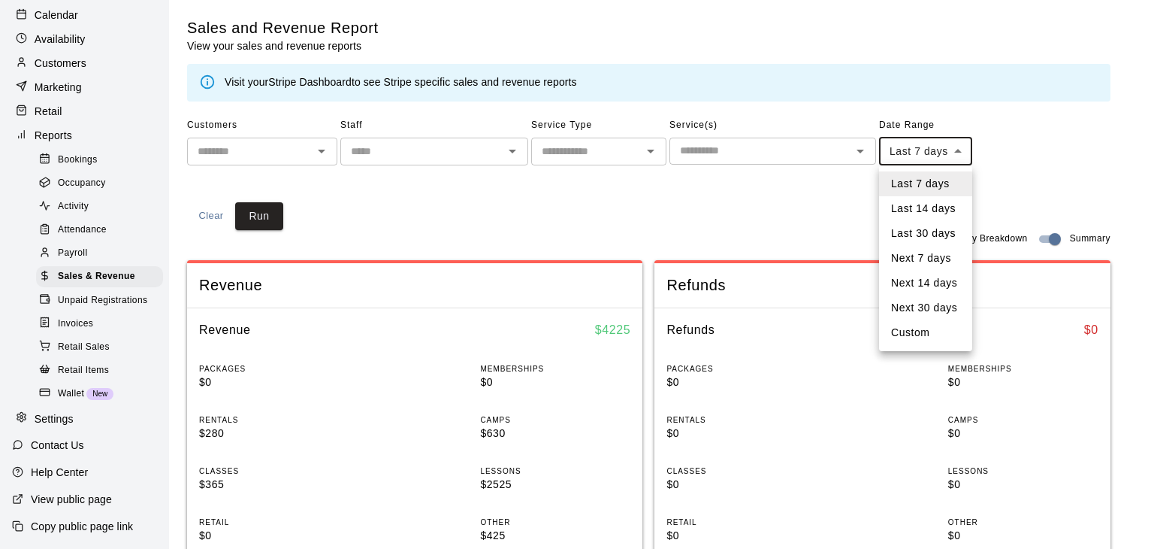
click at [915, 228] on li "Last 30 days" at bounding box center [925, 233] width 93 height 25
type input "*****"
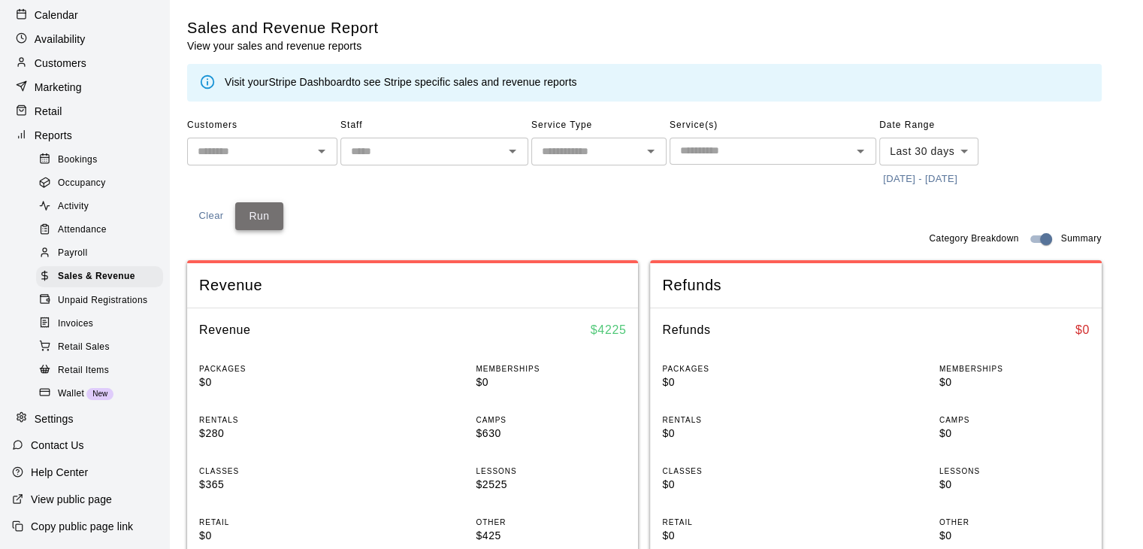
click at [268, 212] on button "Run" at bounding box center [259, 216] width 48 height 28
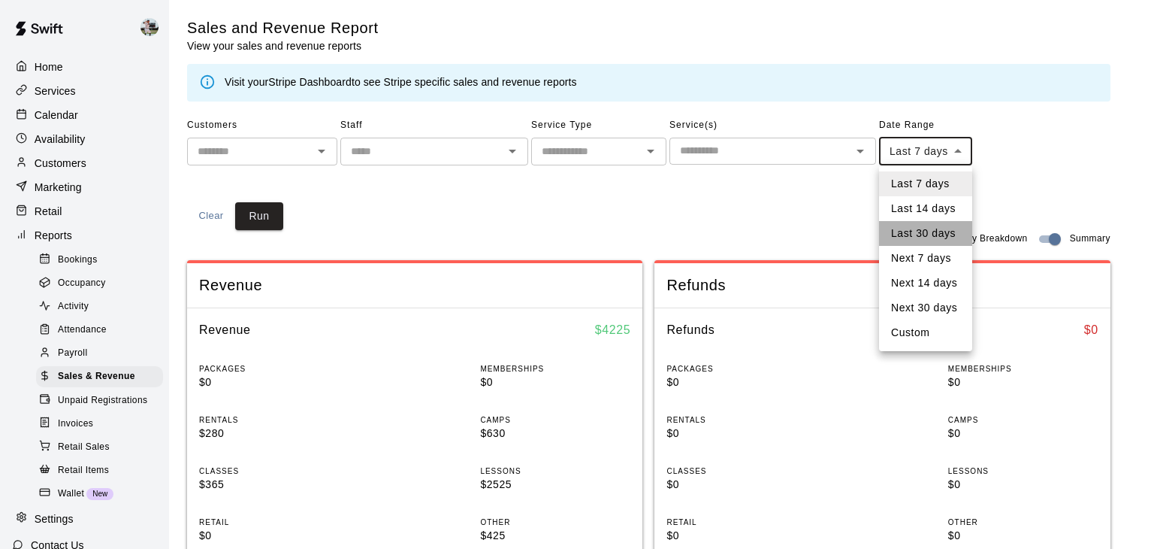
click at [918, 230] on li "Last 30 days" at bounding box center [925, 233] width 93 height 25
type input "*****"
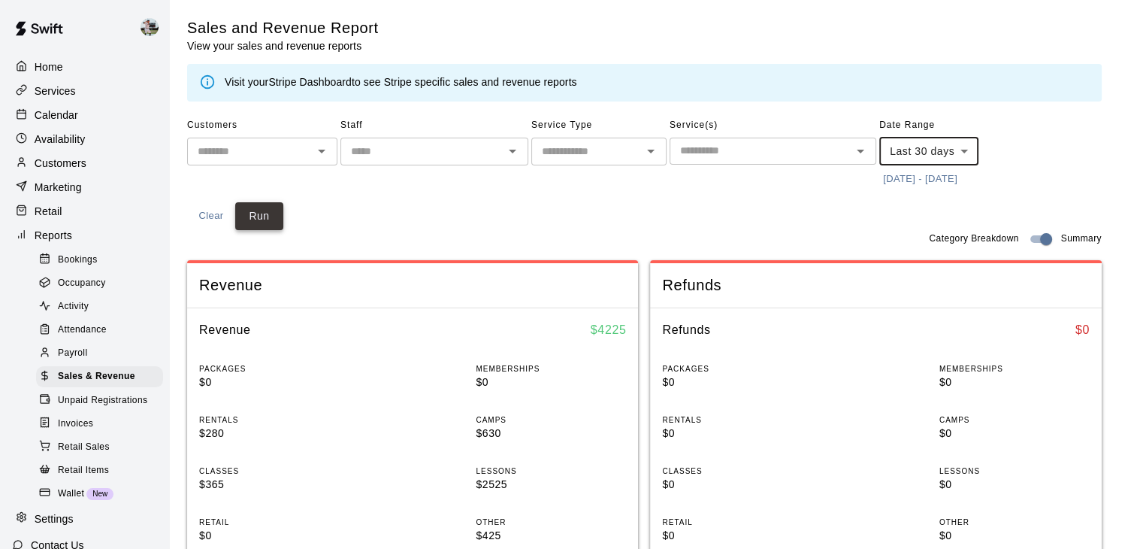
click at [277, 217] on button "Run" at bounding box center [259, 216] width 48 height 28
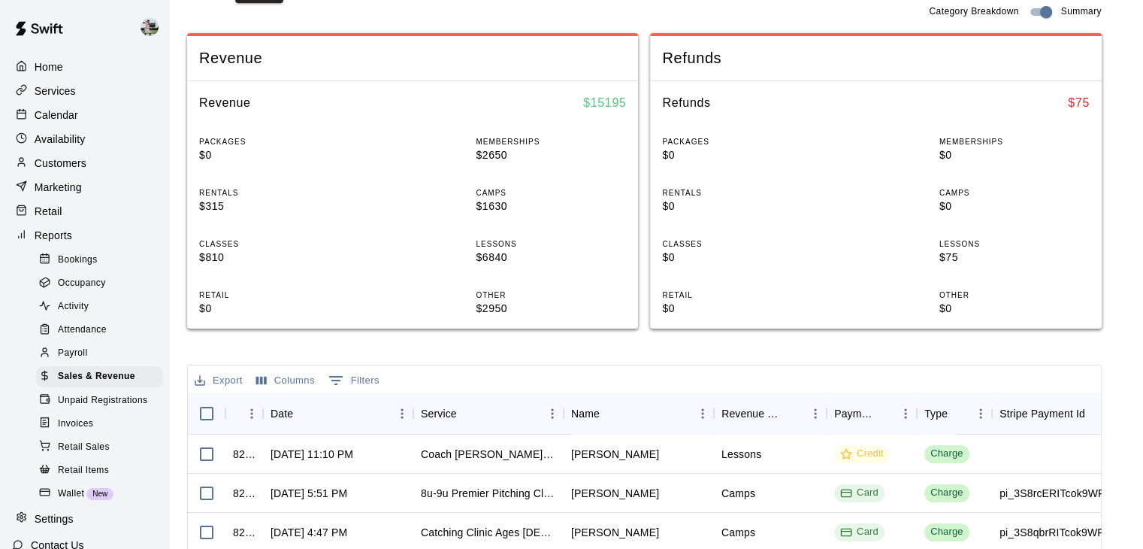
scroll to position [125, 0]
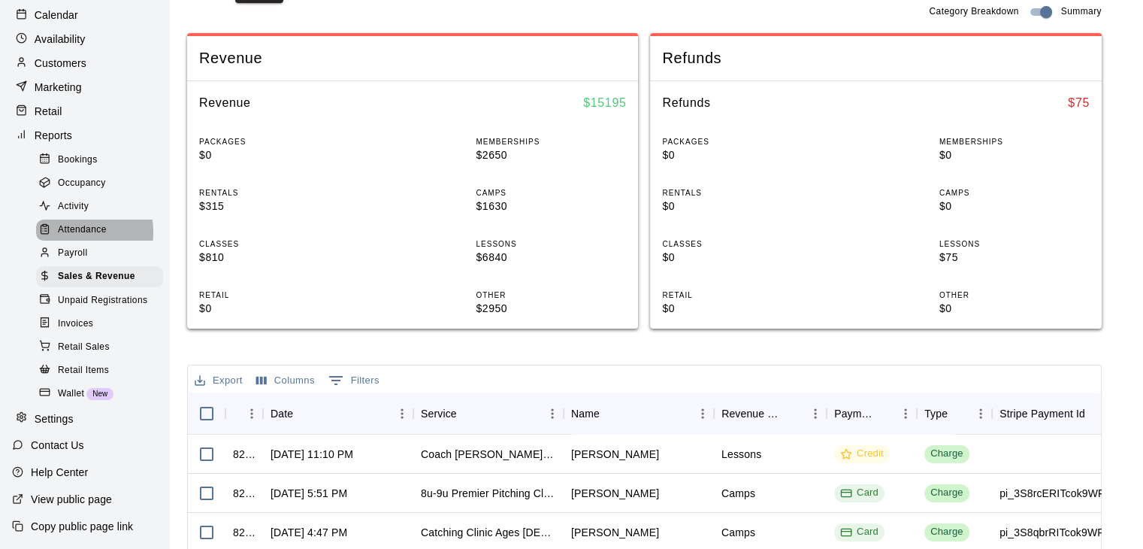
click at [70, 222] on span "Attendance" at bounding box center [82, 229] width 49 height 15
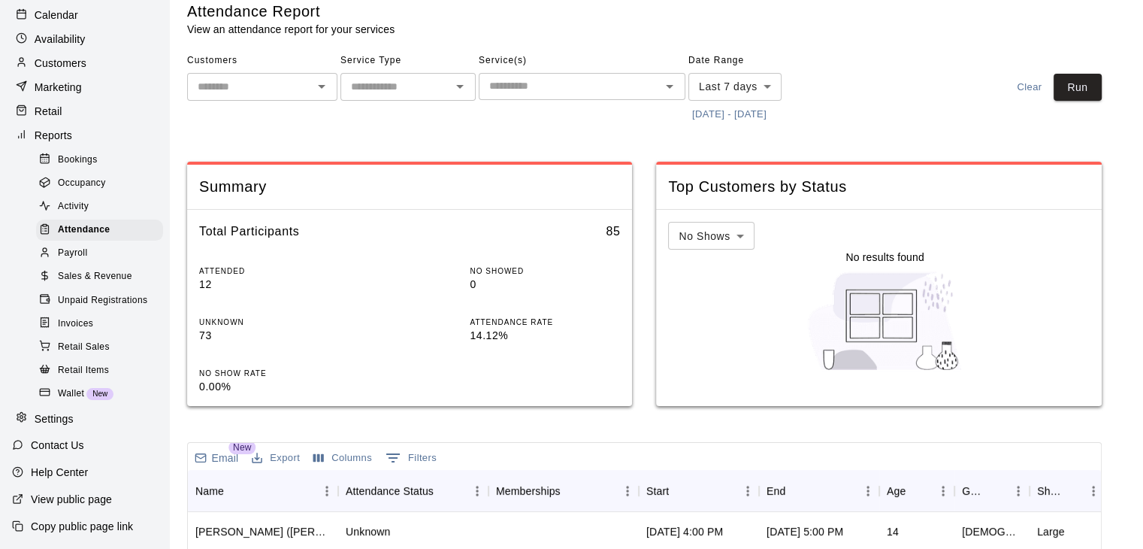
scroll to position [11, 0]
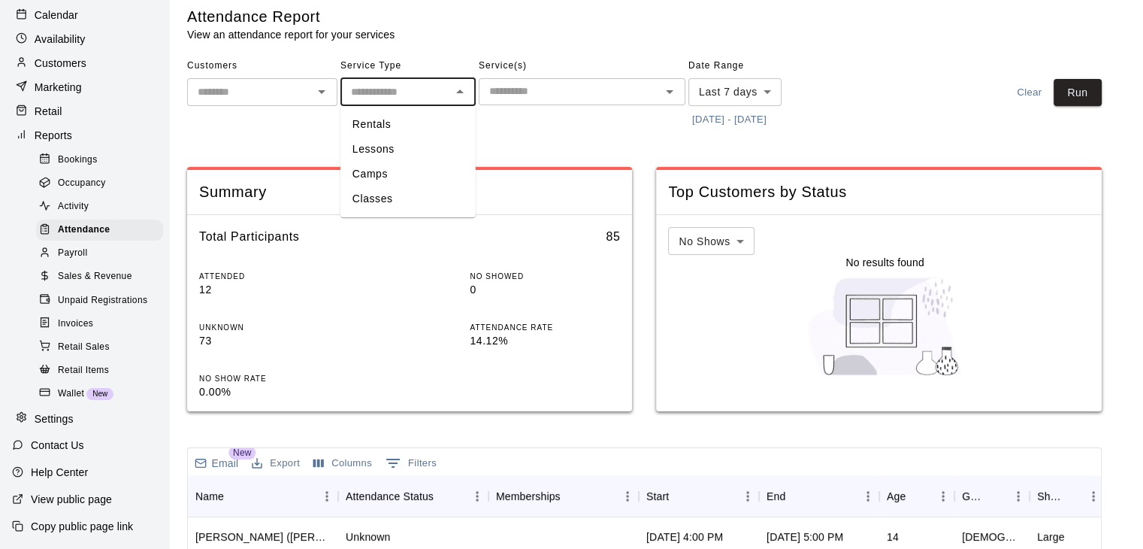
click at [422, 98] on input "text" at bounding box center [395, 92] width 101 height 19
click at [385, 150] on li "Lessons" at bounding box center [407, 149] width 135 height 25
type input "*******"
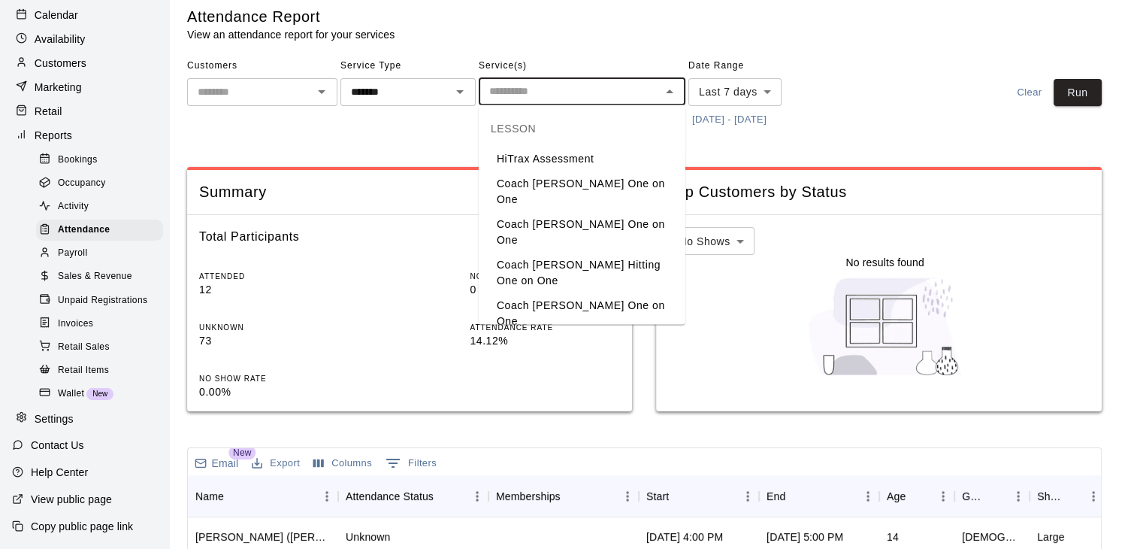
click at [523, 96] on input "text" at bounding box center [569, 91] width 173 height 19
click at [538, 212] on li "Coach [PERSON_NAME] One on One" at bounding box center [582, 232] width 207 height 41
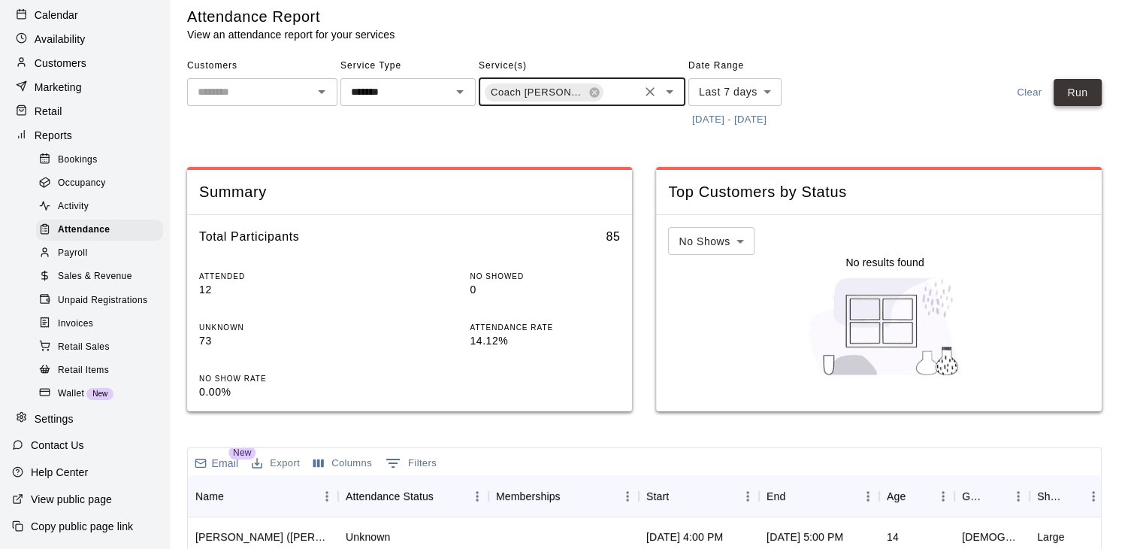
click at [1102, 87] on button "Run" at bounding box center [1078, 93] width 48 height 28
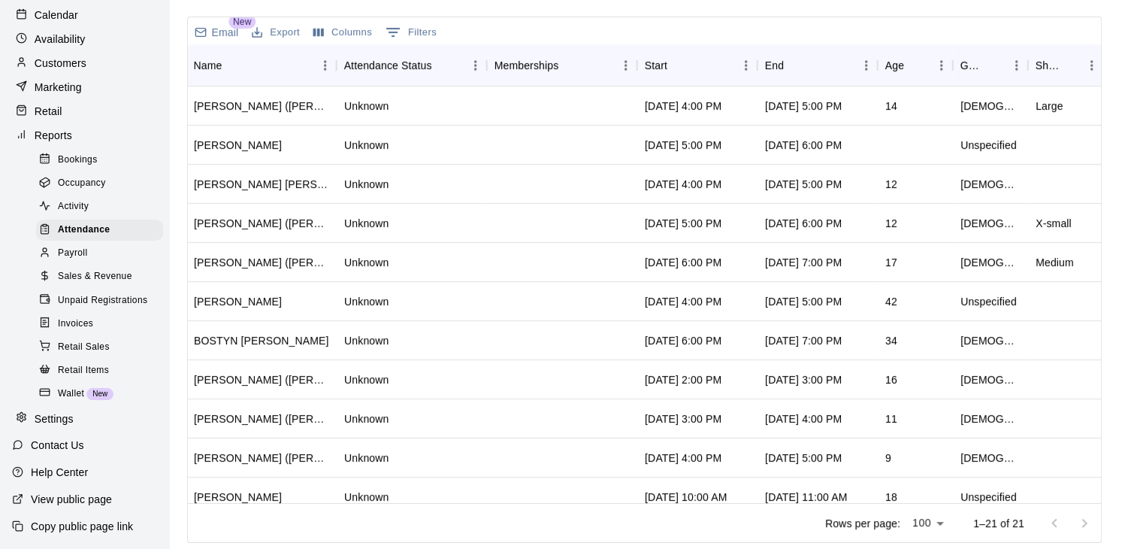
scroll to position [0, 0]
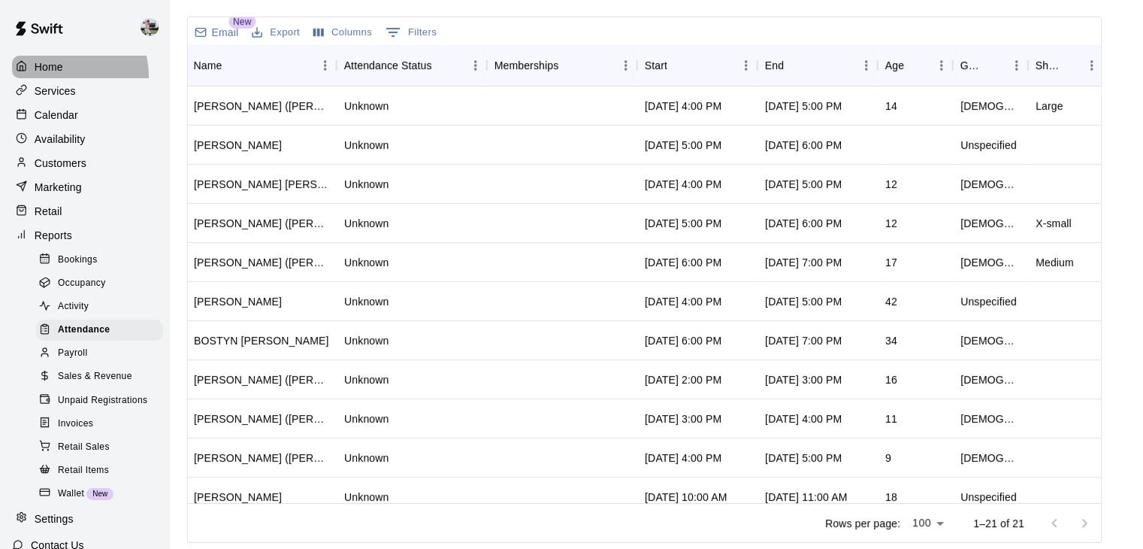
click at [62, 76] on div "Home" at bounding box center [84, 67] width 145 height 23
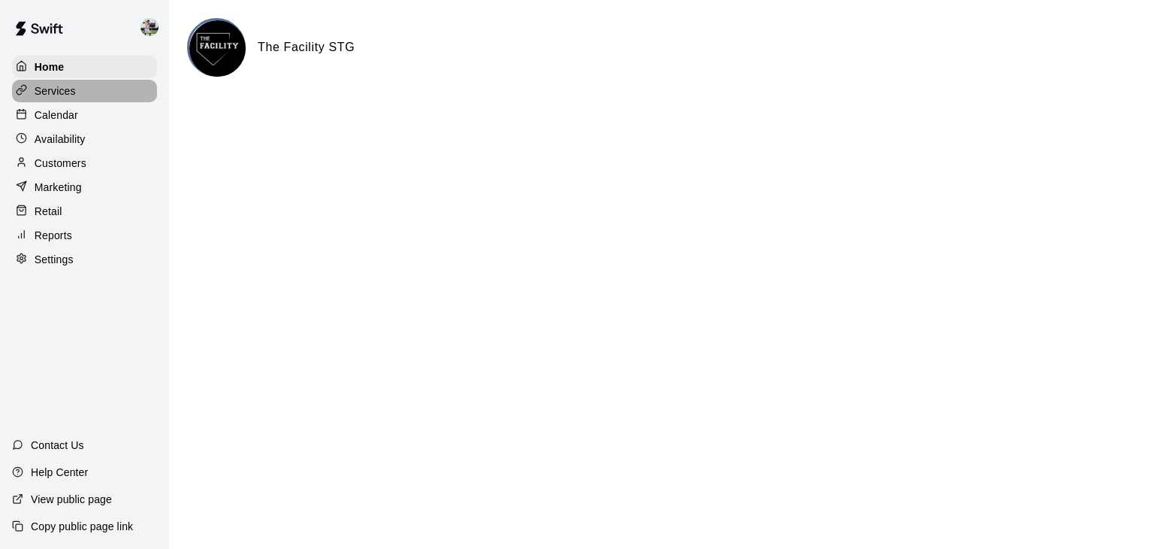
click at [83, 98] on div "Services" at bounding box center [84, 91] width 145 height 23
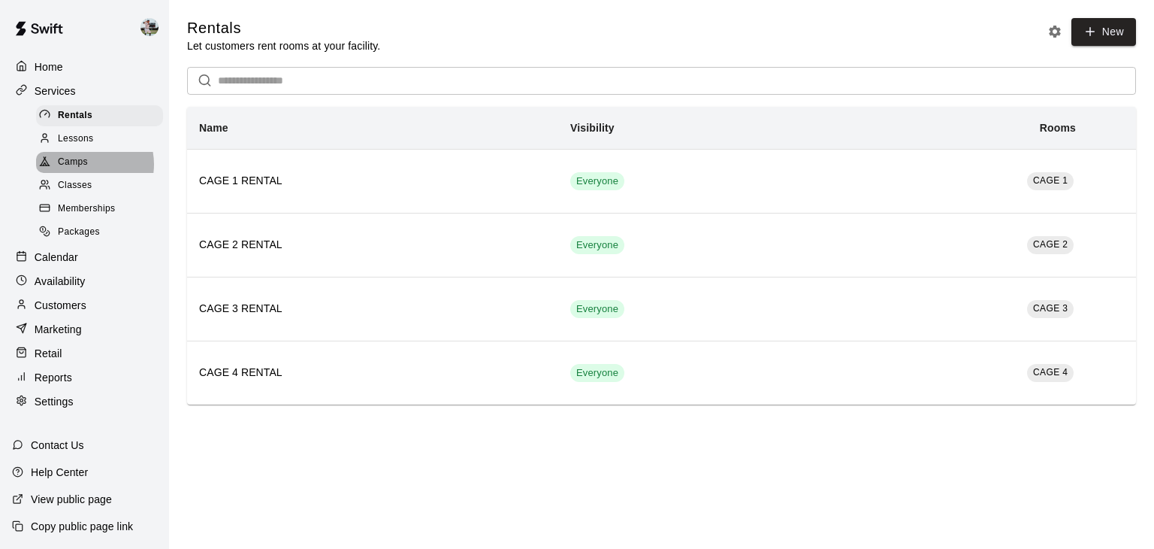
click at [83, 169] on span "Camps" at bounding box center [73, 162] width 30 height 15
